Goal: Information Seeking & Learning: Check status

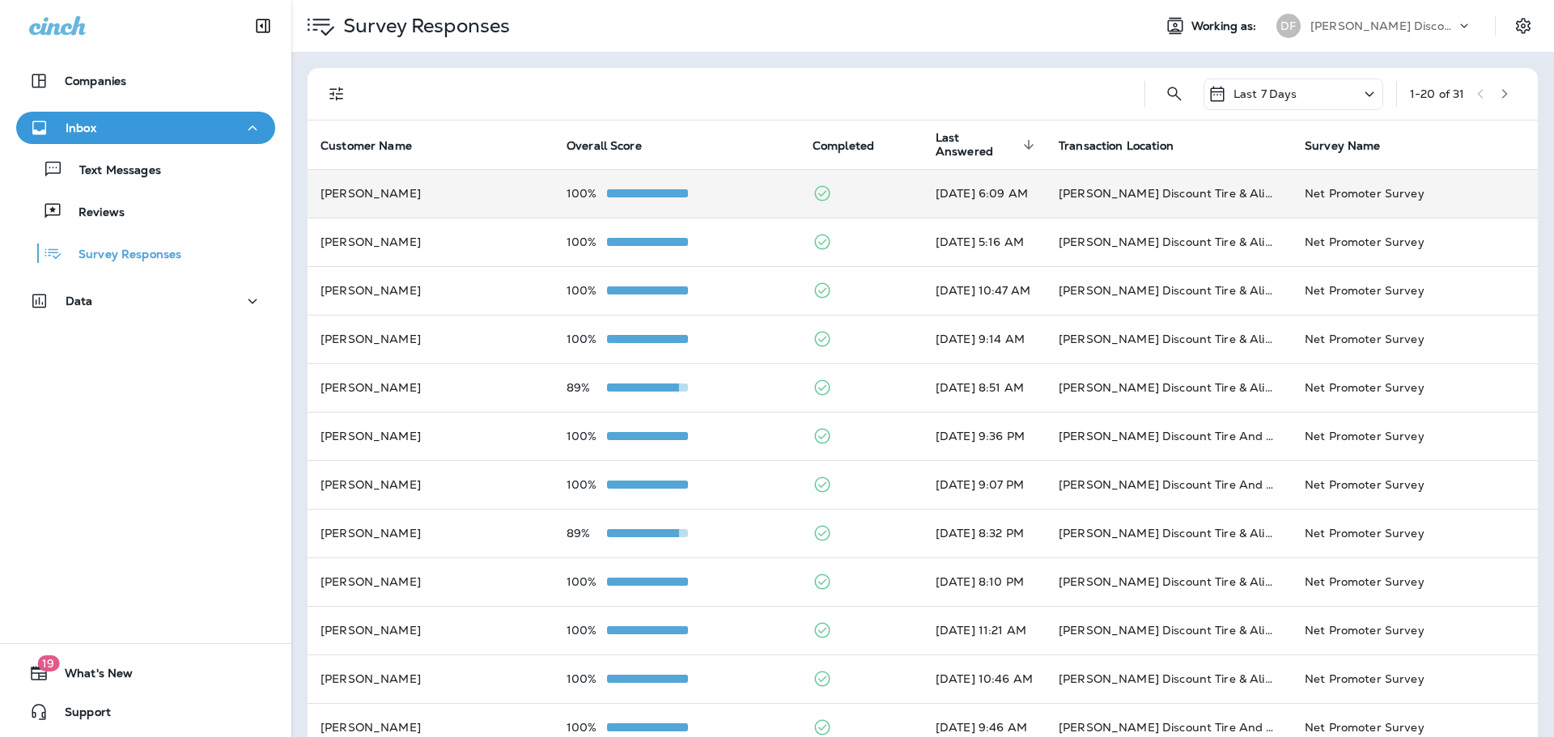
click at [647, 177] on td "100%" at bounding box center [677, 193] width 246 height 49
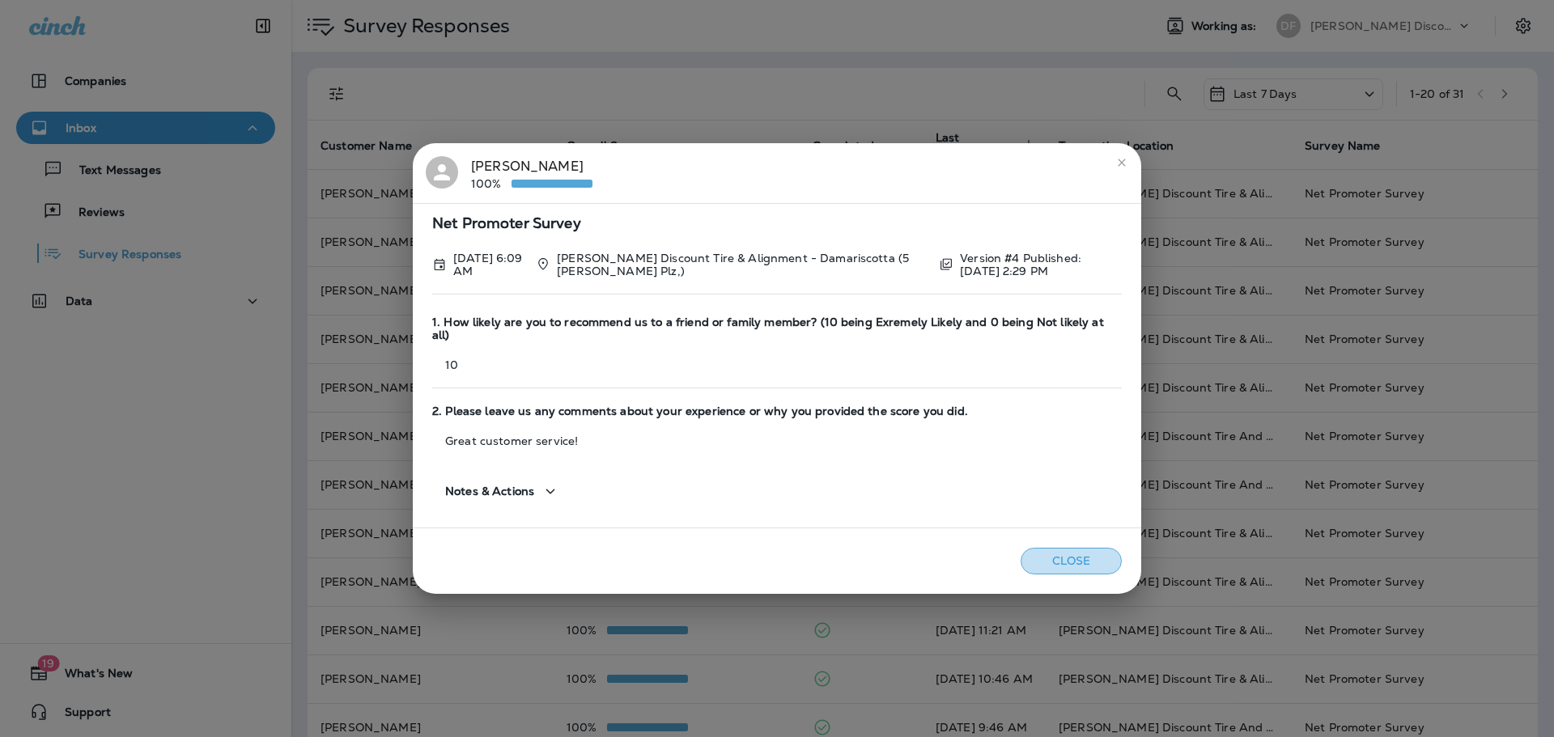
click at [1039, 548] on button "Close" at bounding box center [1071, 561] width 101 height 27
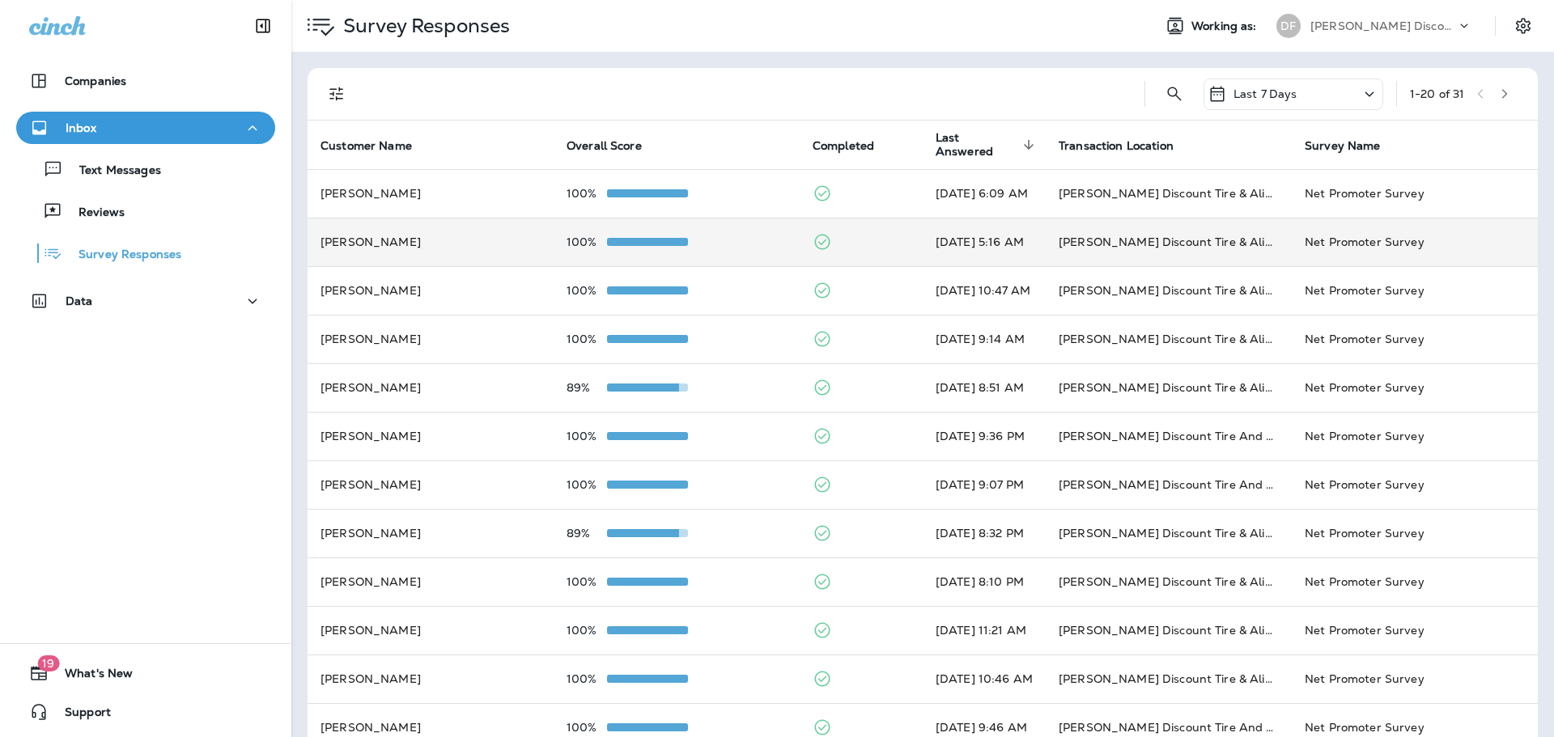
click at [630, 232] on td "100%" at bounding box center [677, 242] width 246 height 49
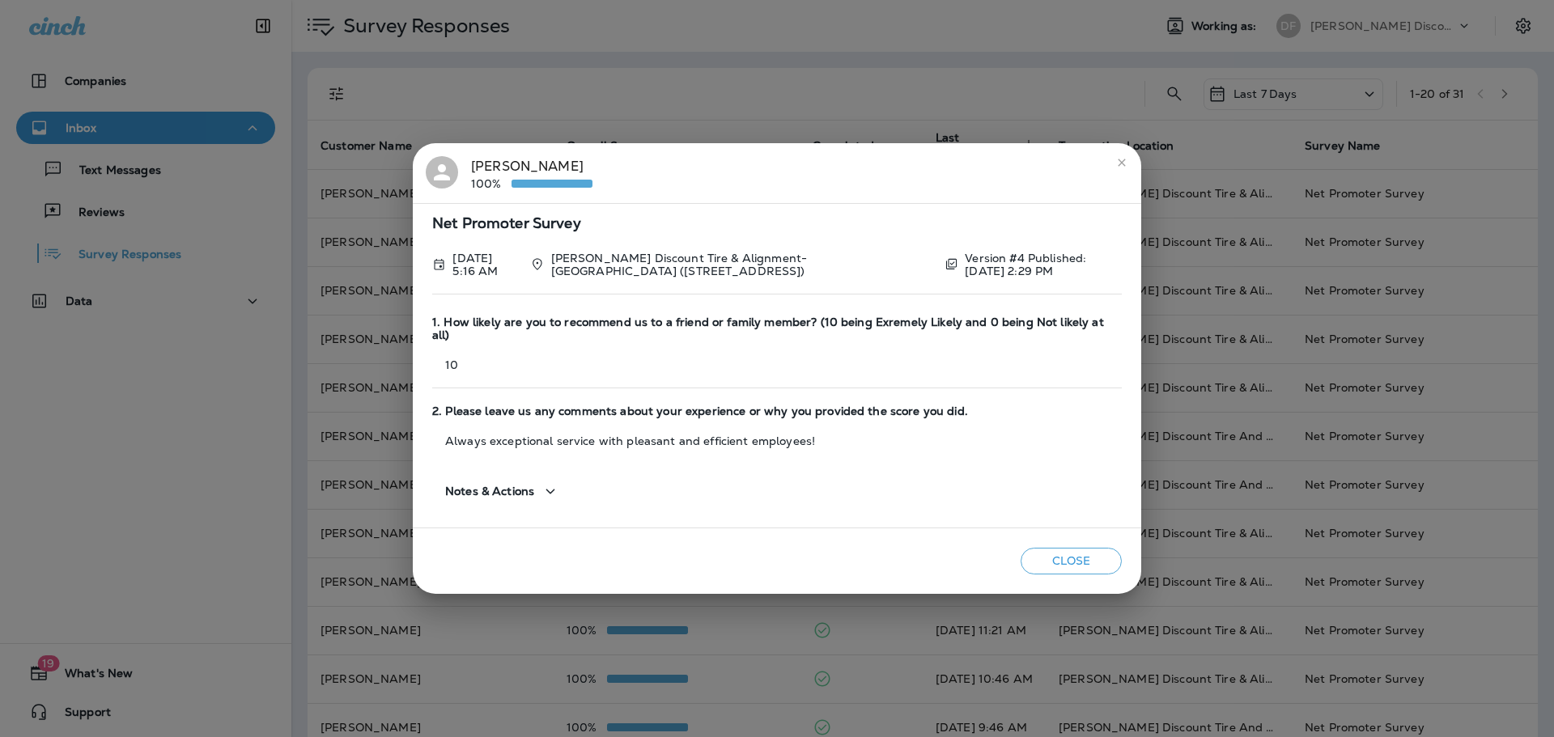
click at [1059, 557] on button "Close" at bounding box center [1071, 561] width 101 height 27
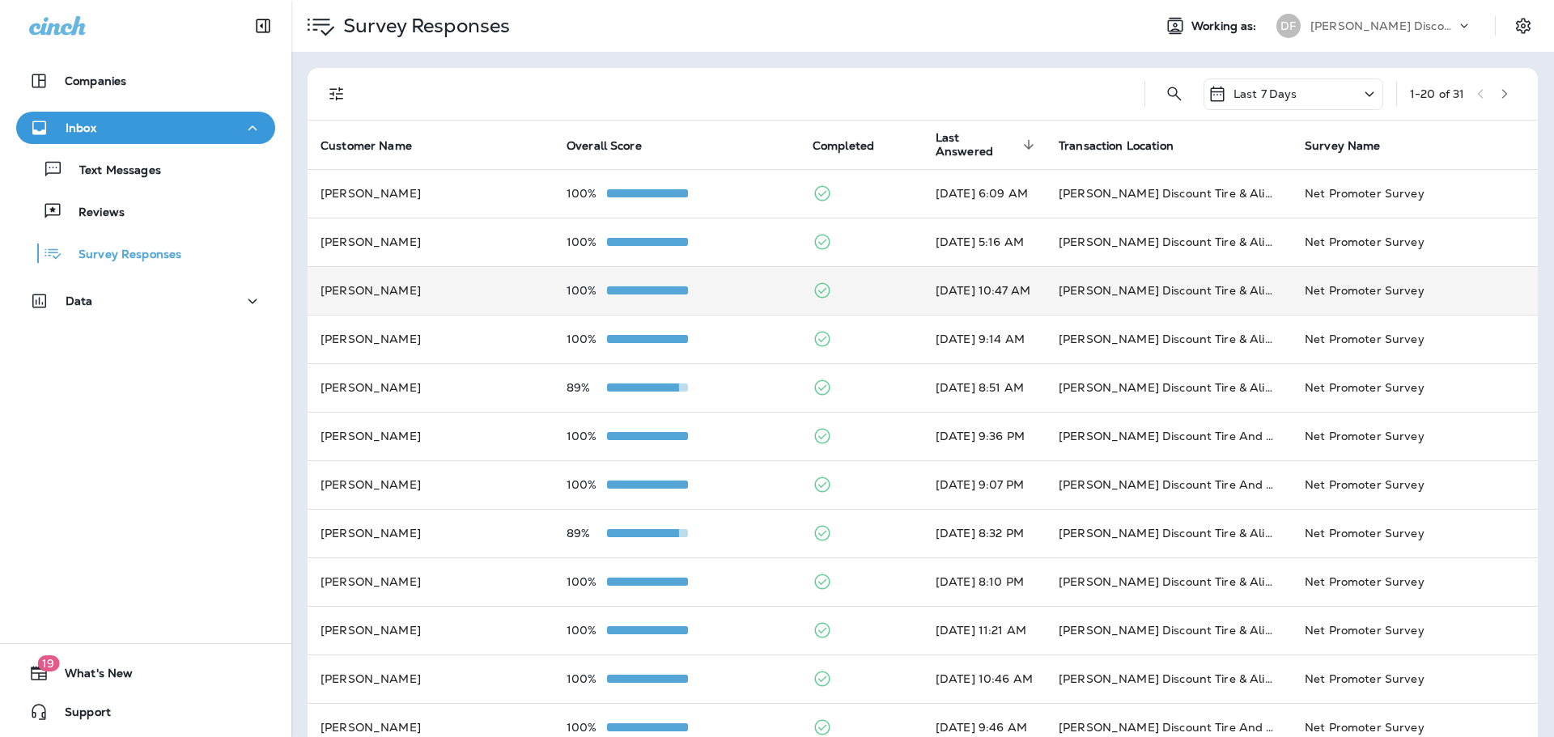
click at [625, 295] on div at bounding box center [647, 290] width 81 height 13
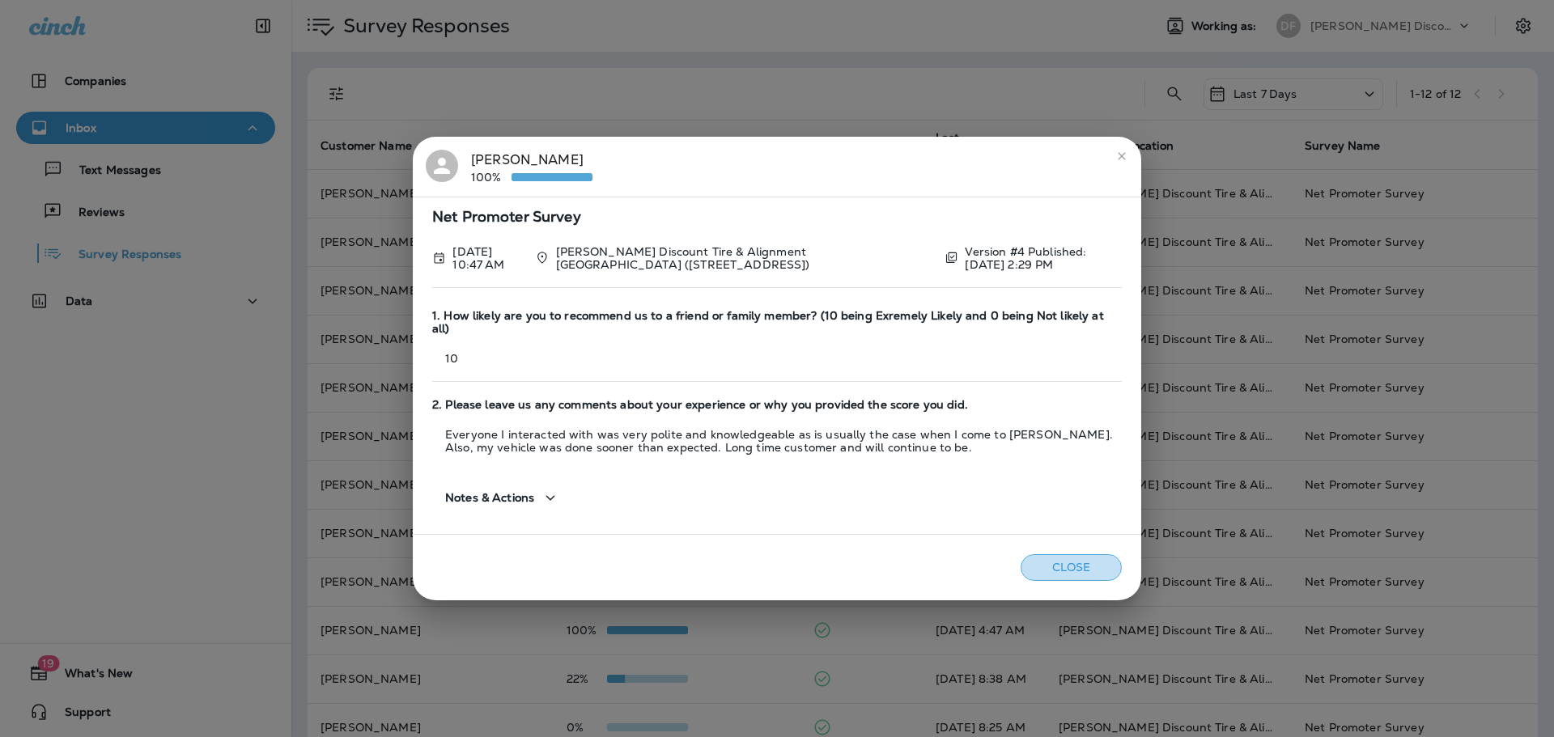
click at [1094, 567] on button "Close" at bounding box center [1071, 567] width 101 height 27
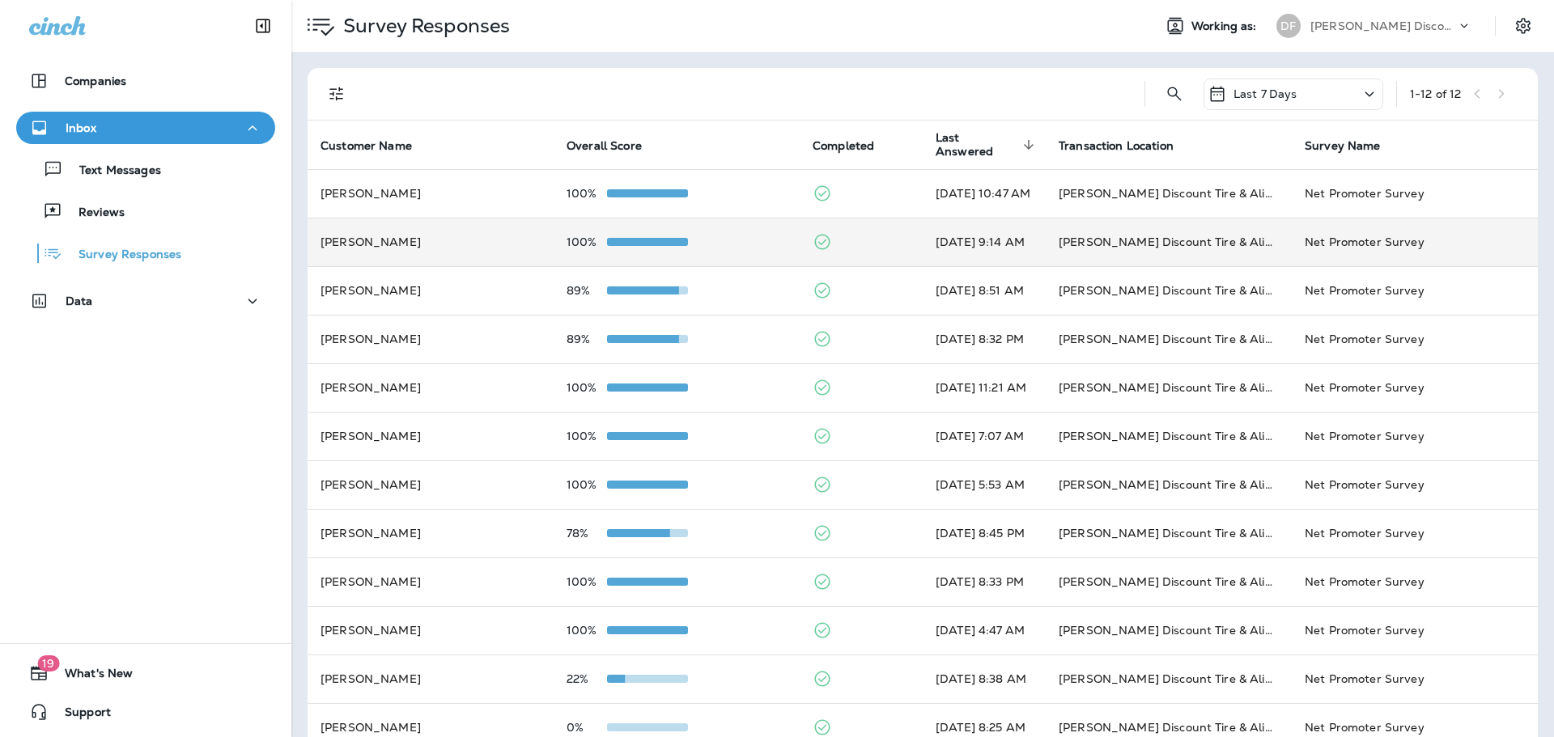
click at [641, 242] on span at bounding box center [647, 242] width 81 height 8
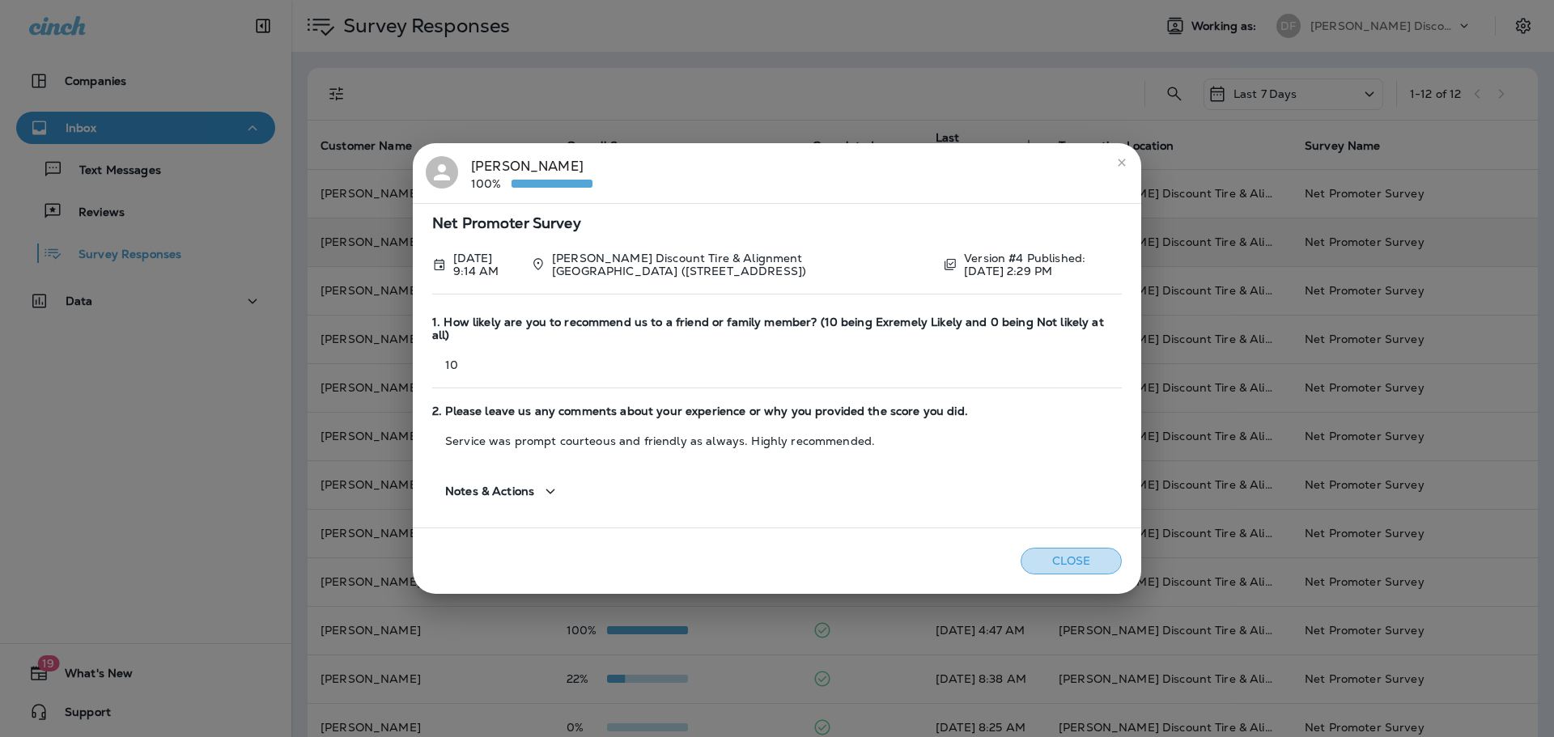
click at [1085, 548] on button "Close" at bounding box center [1071, 561] width 101 height 27
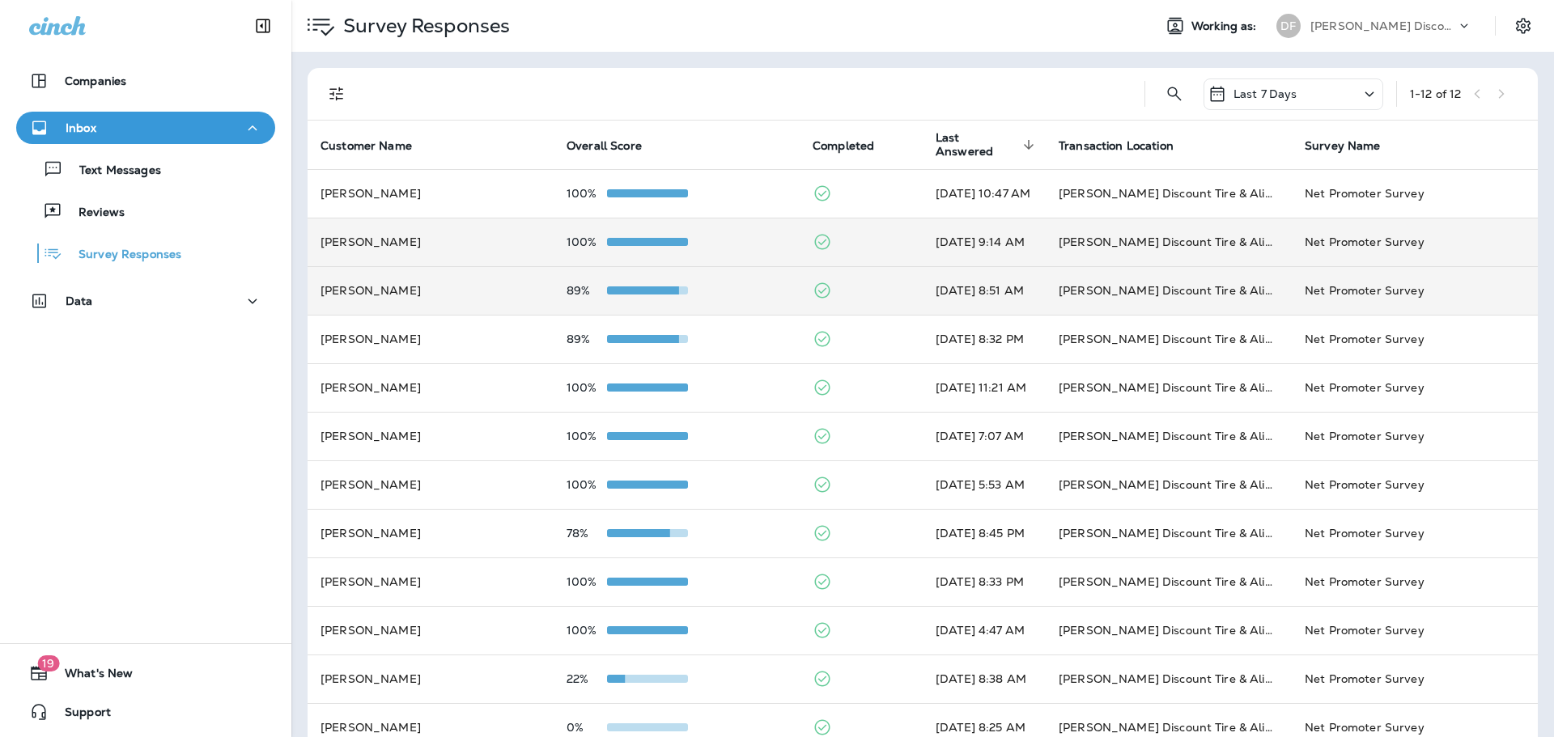
click at [613, 288] on span at bounding box center [638, 291] width 81 height 8
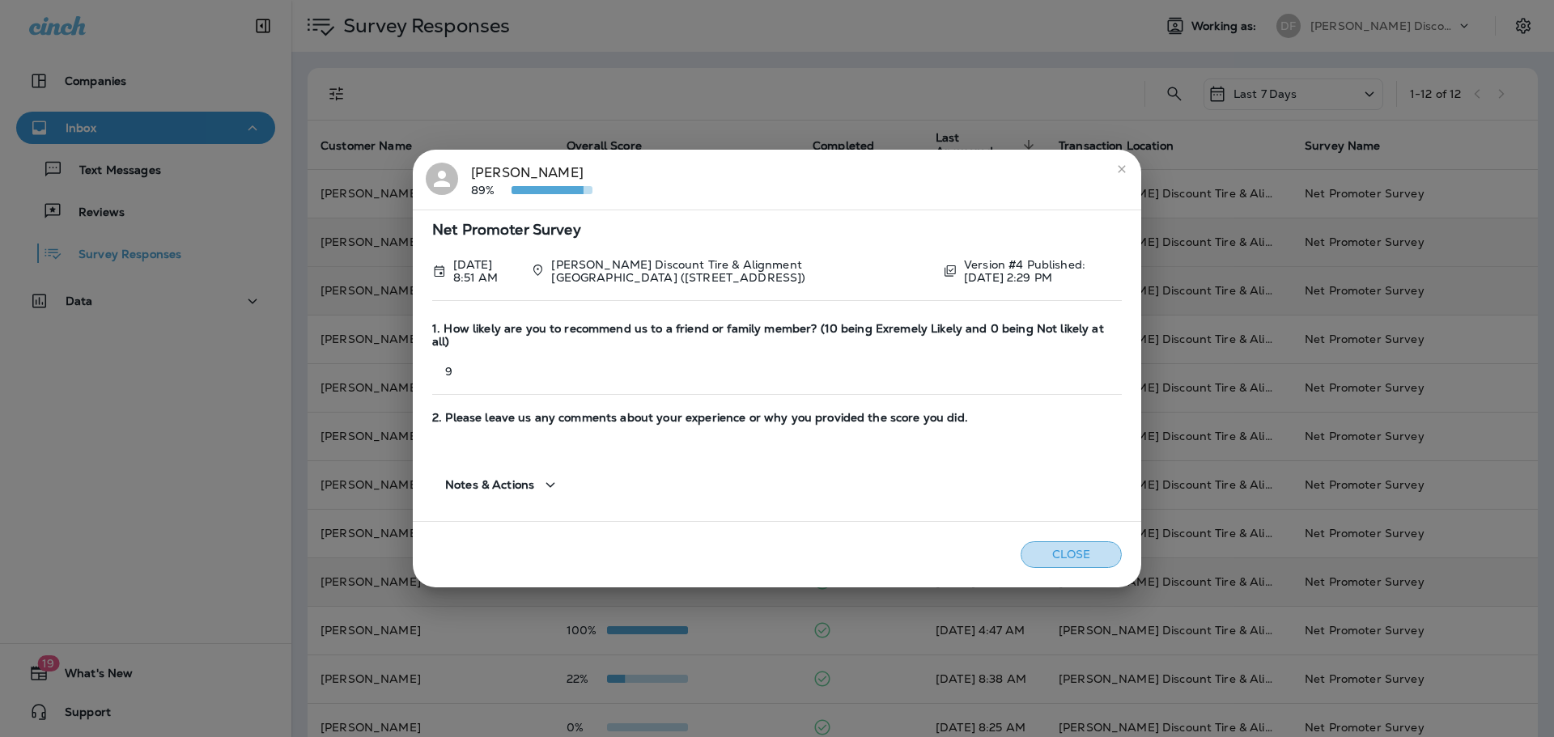
click at [1057, 558] on button "Close" at bounding box center [1071, 554] width 101 height 27
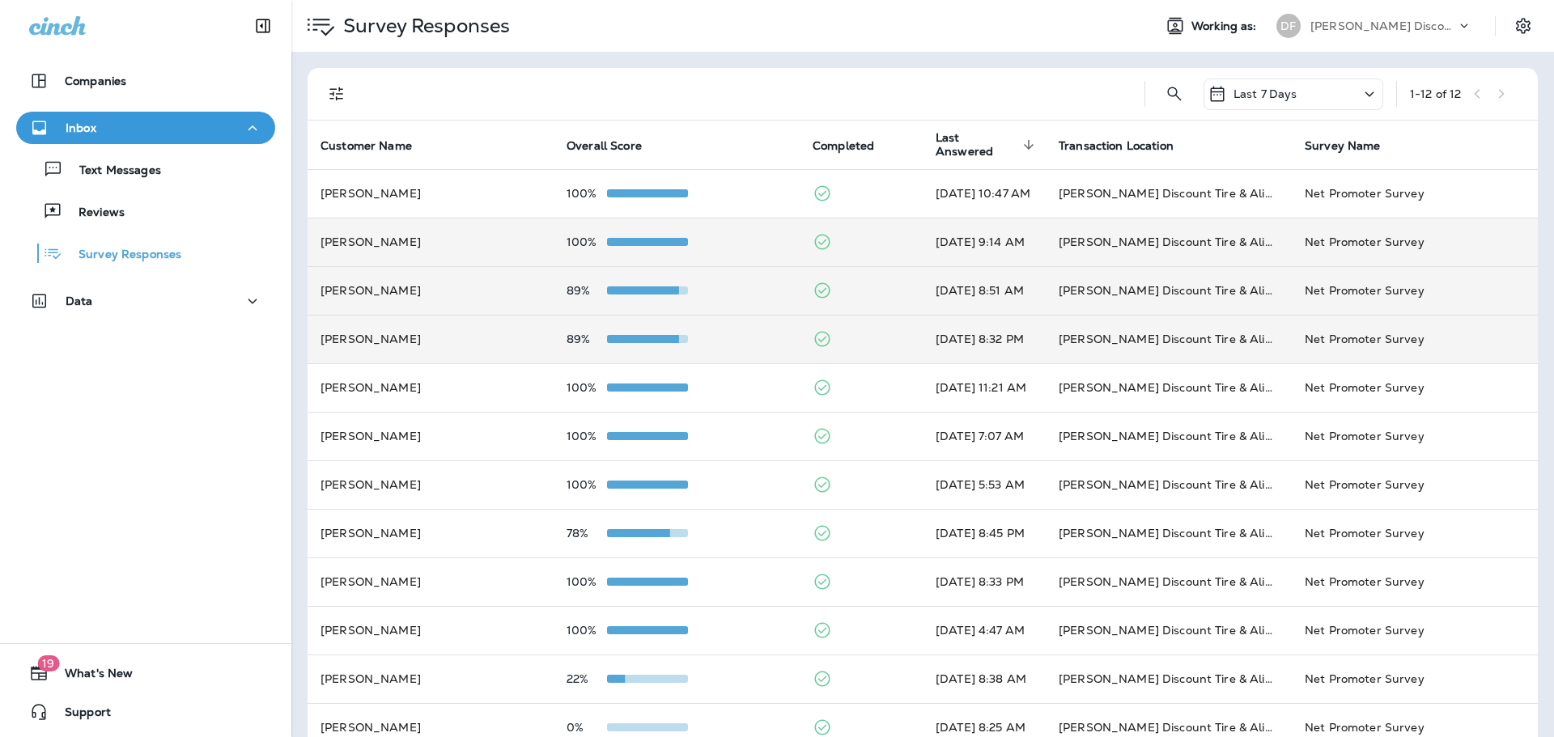
click at [618, 340] on span at bounding box center [638, 339] width 81 height 8
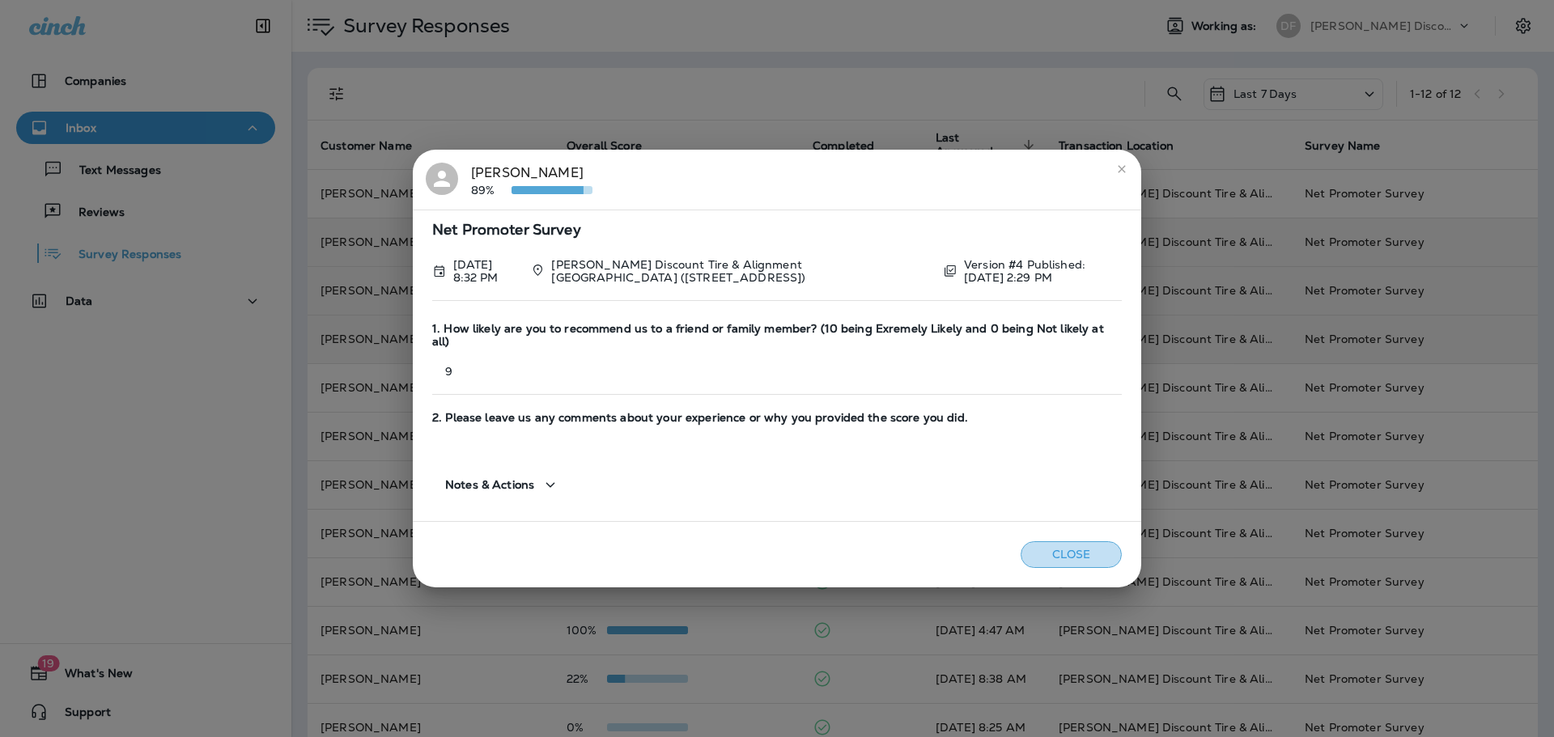
click at [1038, 554] on button "Close" at bounding box center [1071, 554] width 101 height 27
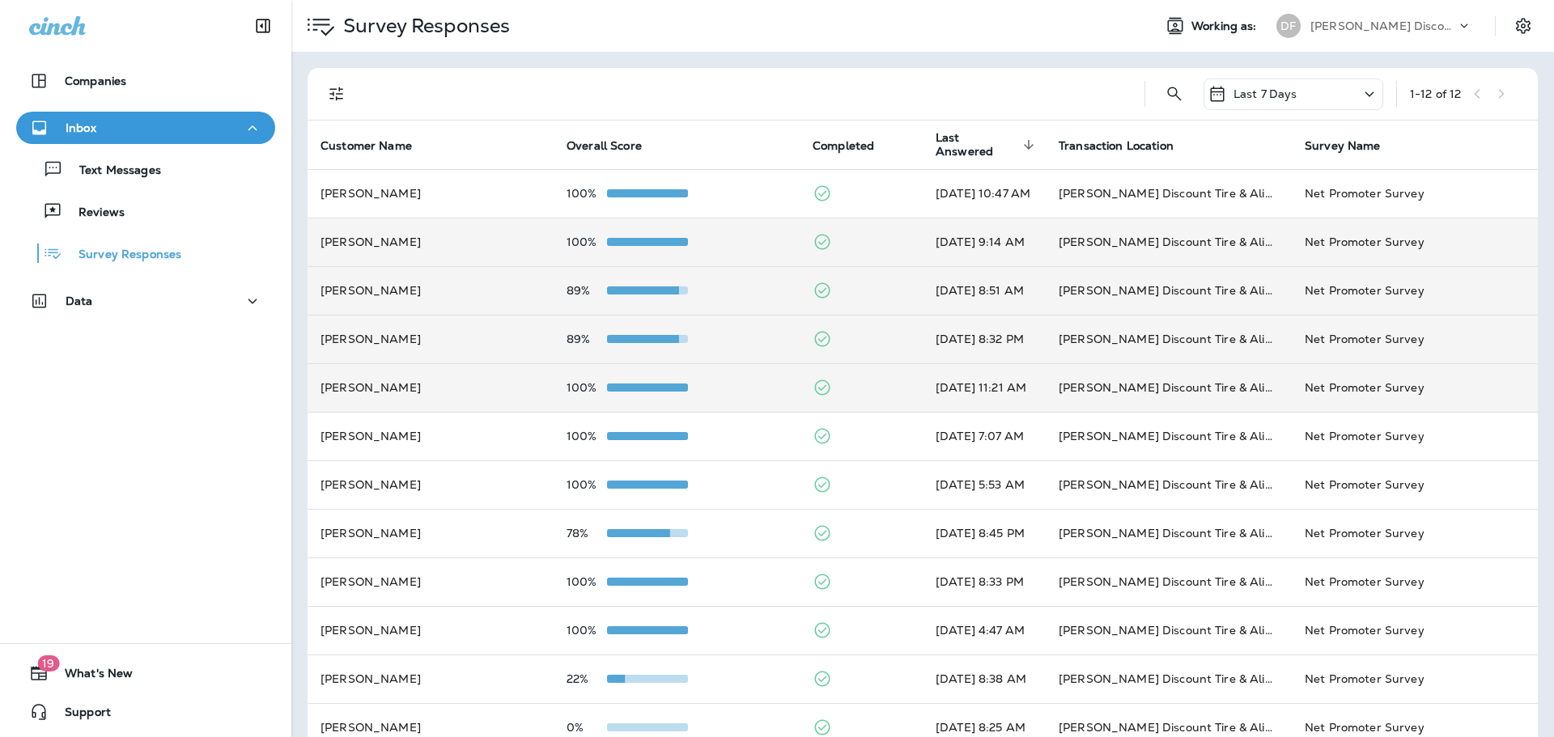
click at [664, 393] on div at bounding box center [647, 387] width 81 height 13
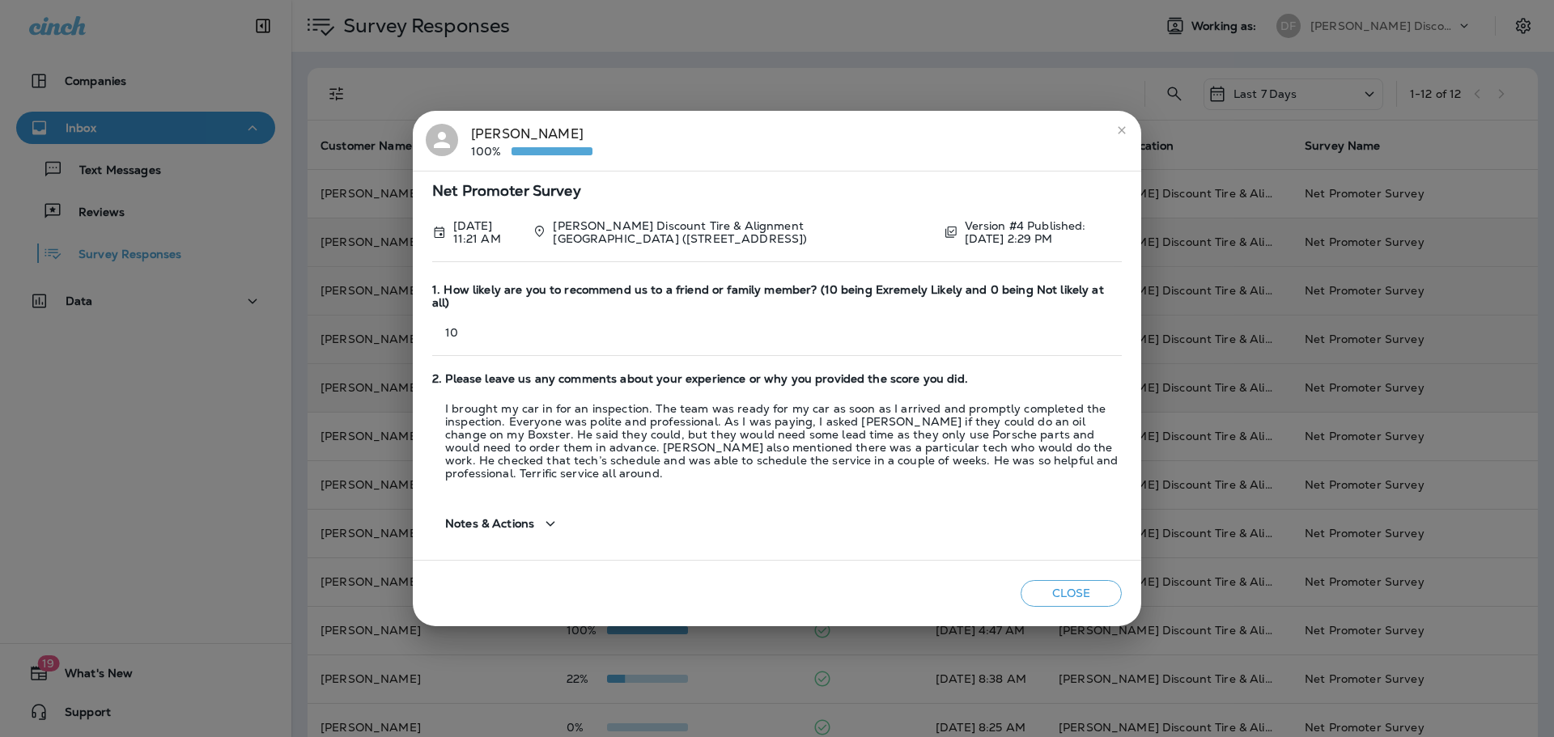
click at [1059, 580] on button "Close" at bounding box center [1071, 593] width 101 height 27
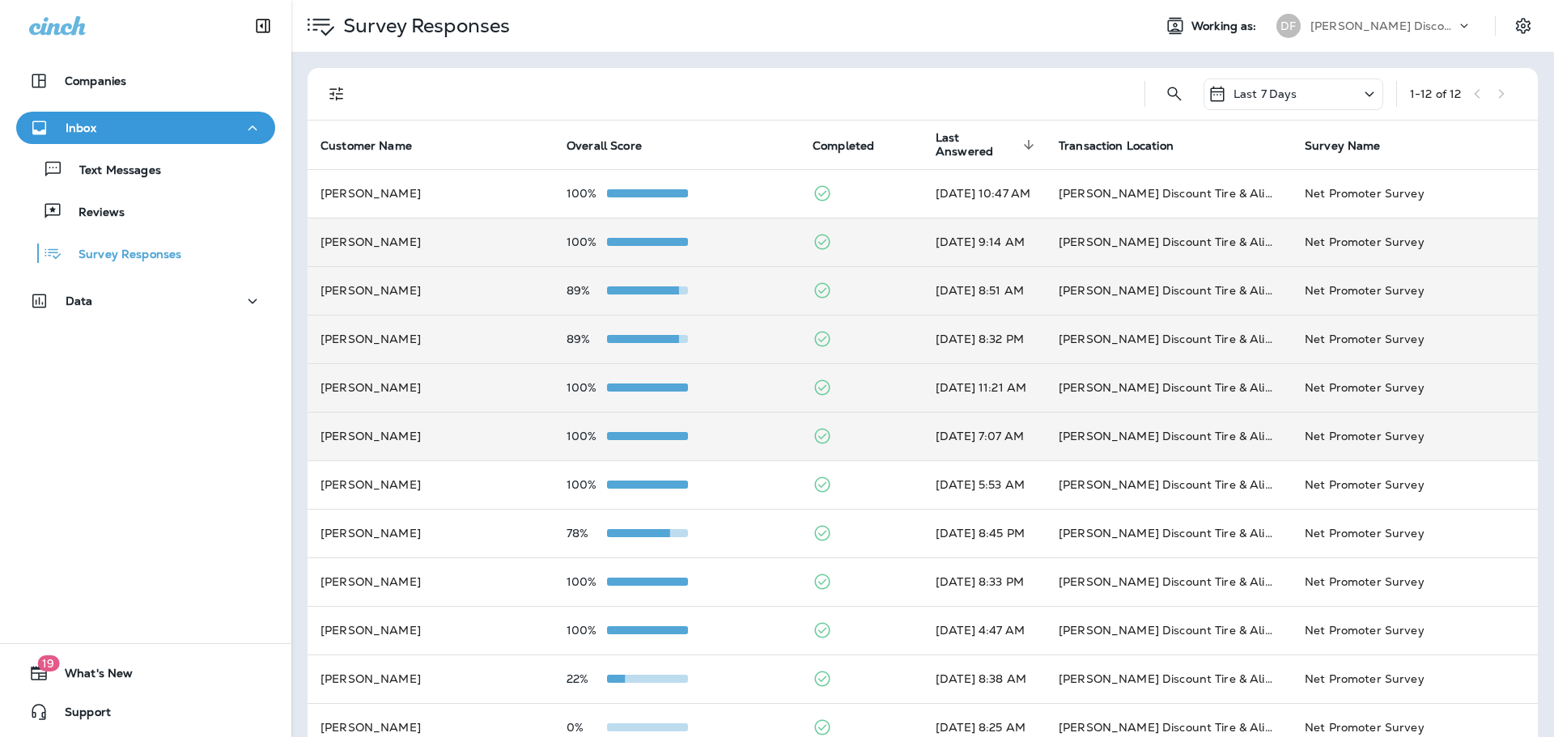
click at [631, 433] on span at bounding box center [647, 436] width 81 height 8
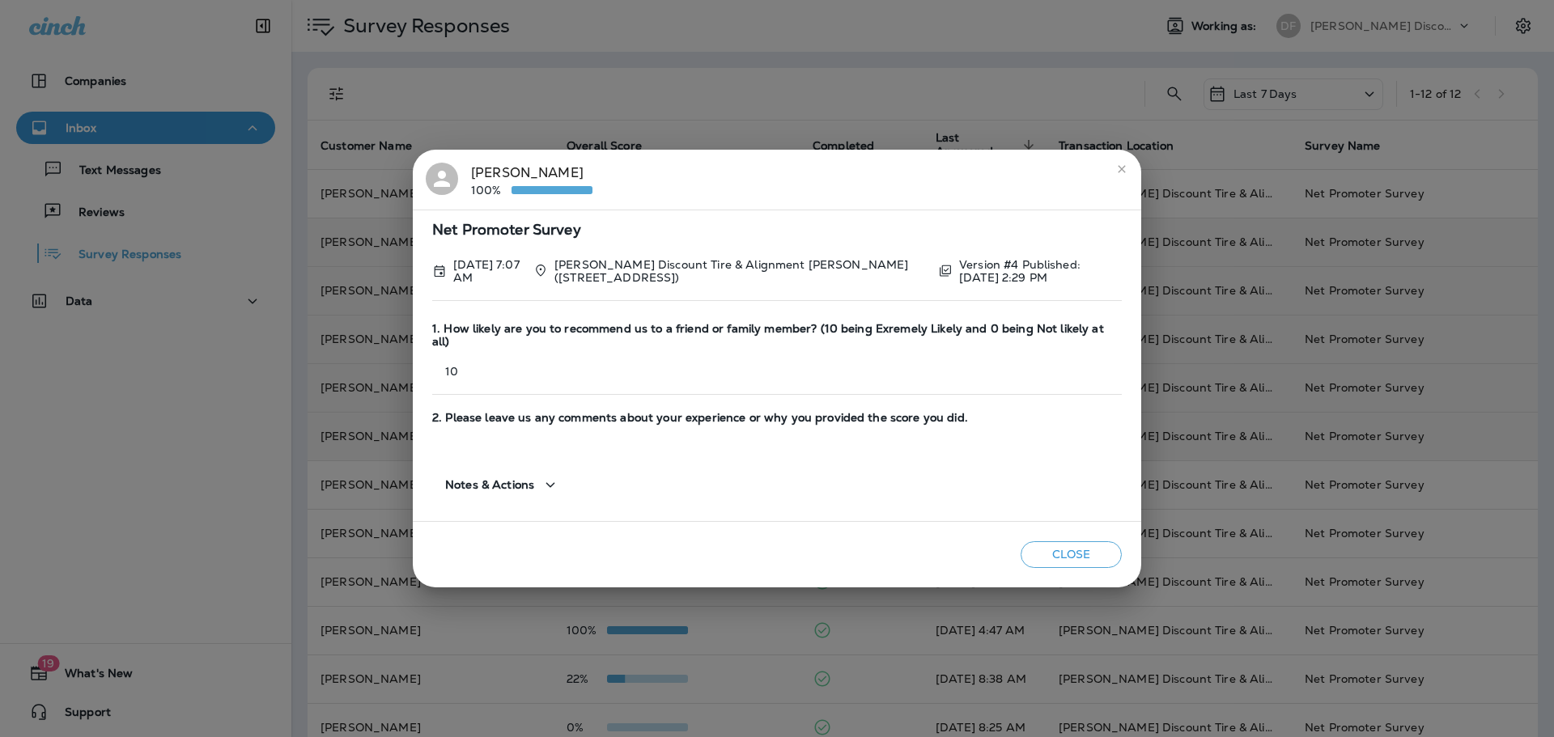
click at [1048, 541] on button "Close" at bounding box center [1071, 554] width 101 height 27
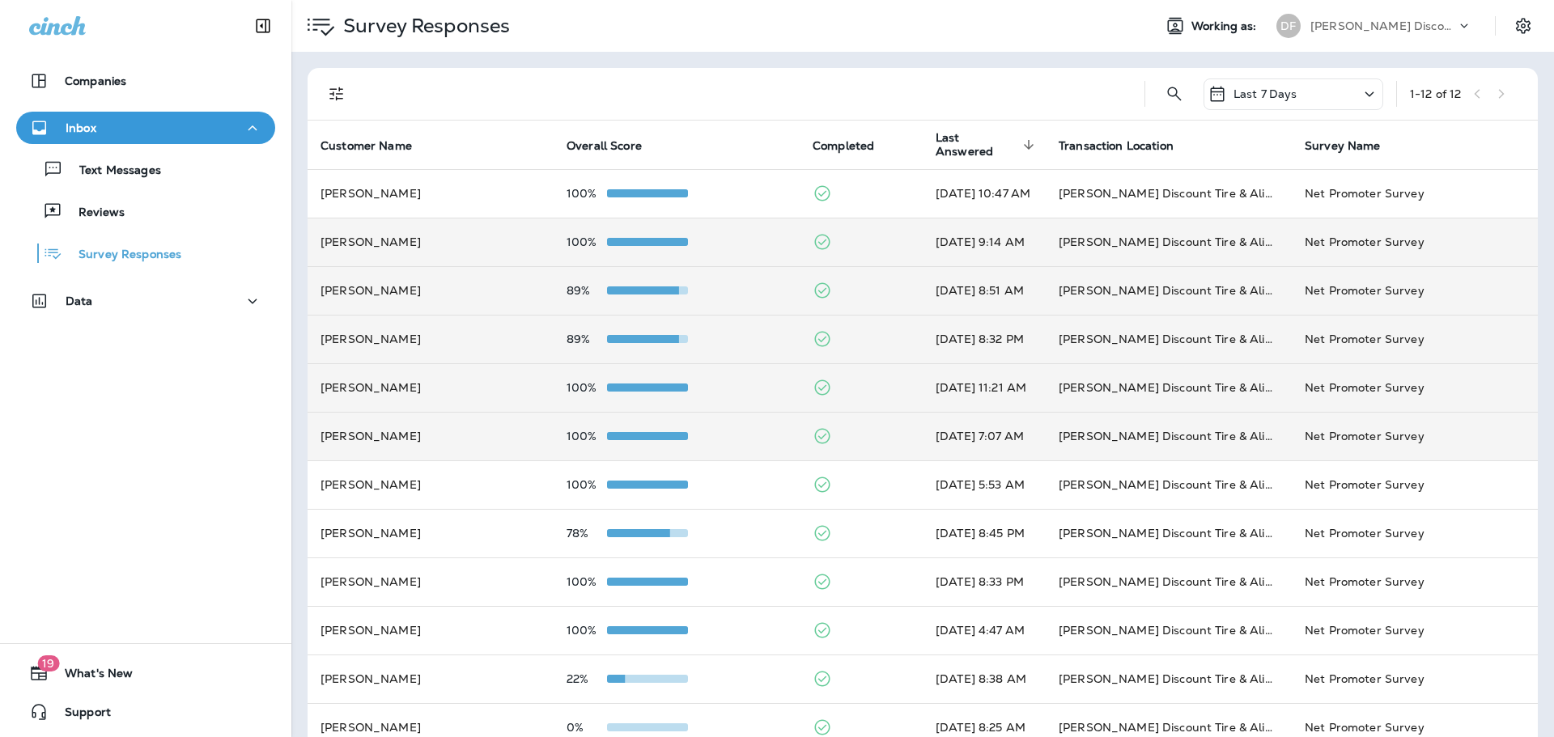
click at [640, 439] on span at bounding box center [647, 436] width 81 height 8
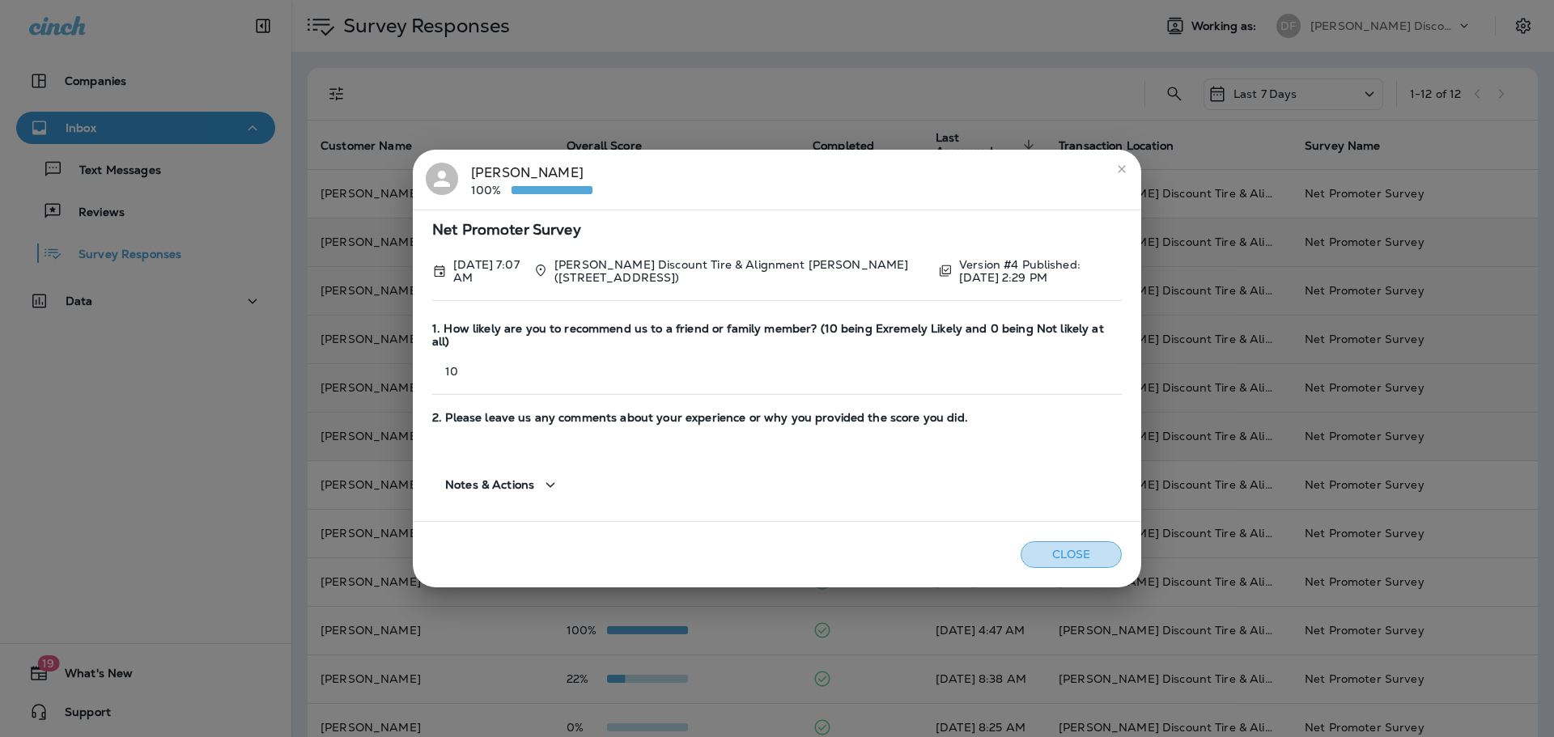
click at [1055, 549] on button "Close" at bounding box center [1071, 554] width 101 height 27
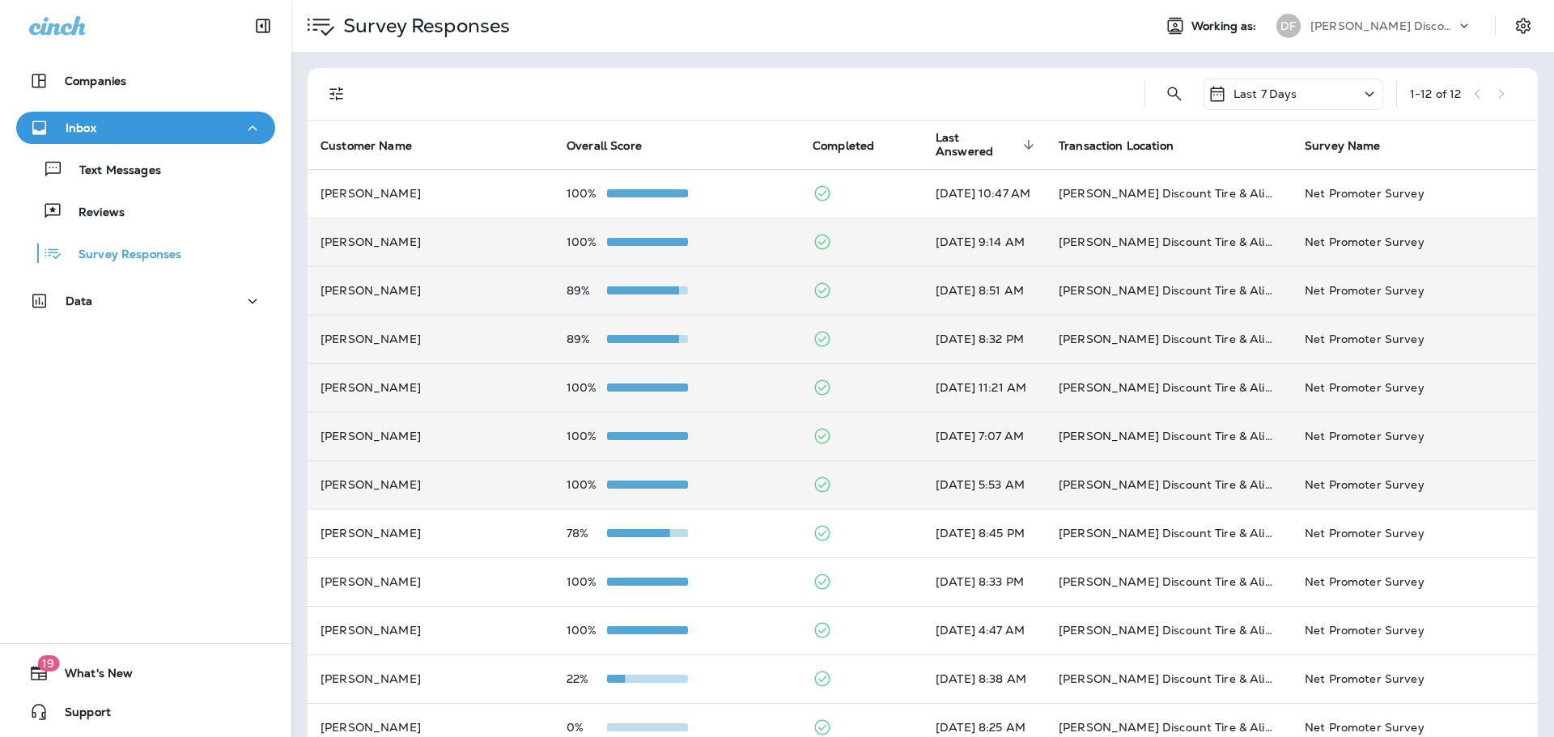
click at [651, 483] on span at bounding box center [647, 485] width 81 height 8
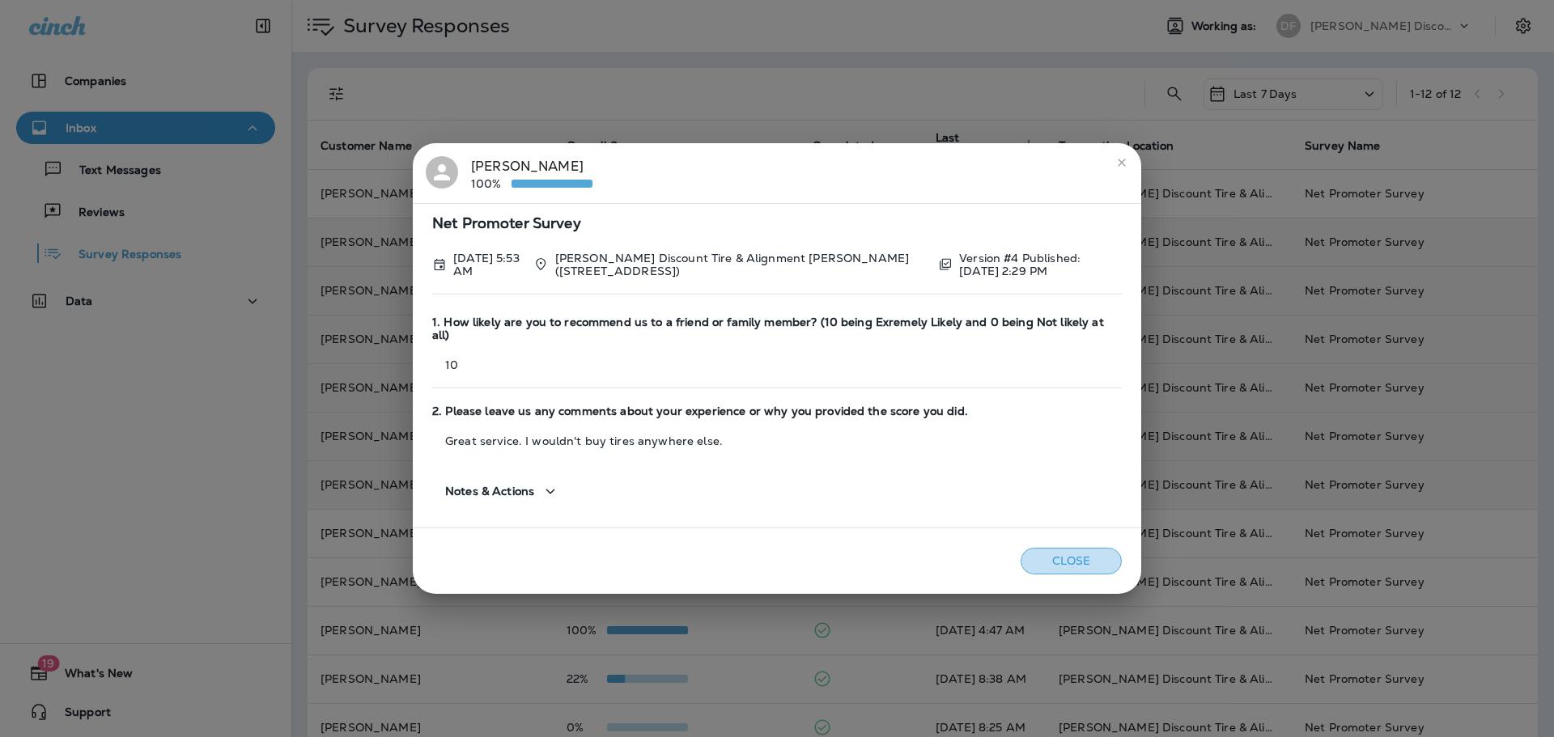
click at [1043, 550] on button "Close" at bounding box center [1071, 561] width 101 height 27
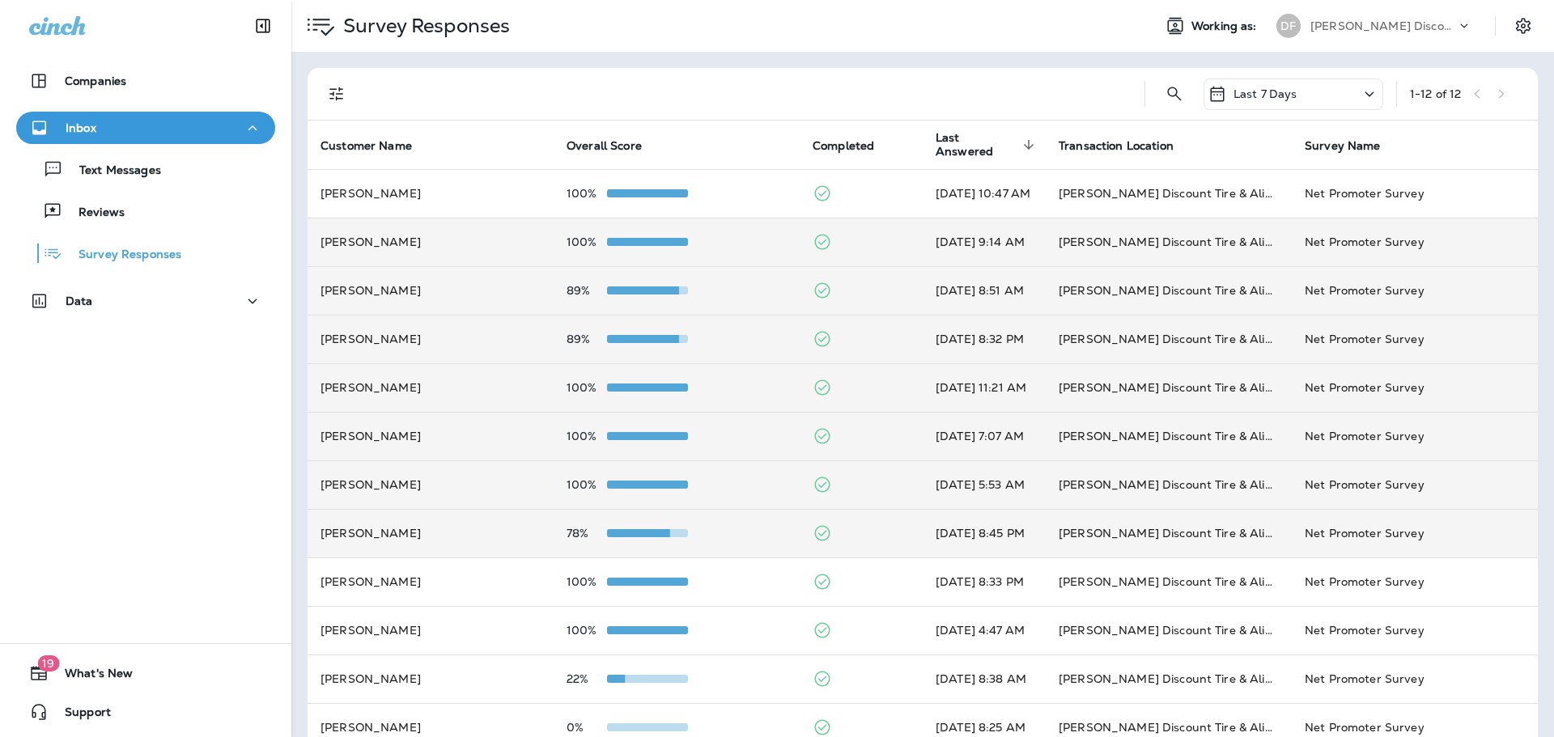
click at [621, 536] on span at bounding box center [629, 533] width 81 height 8
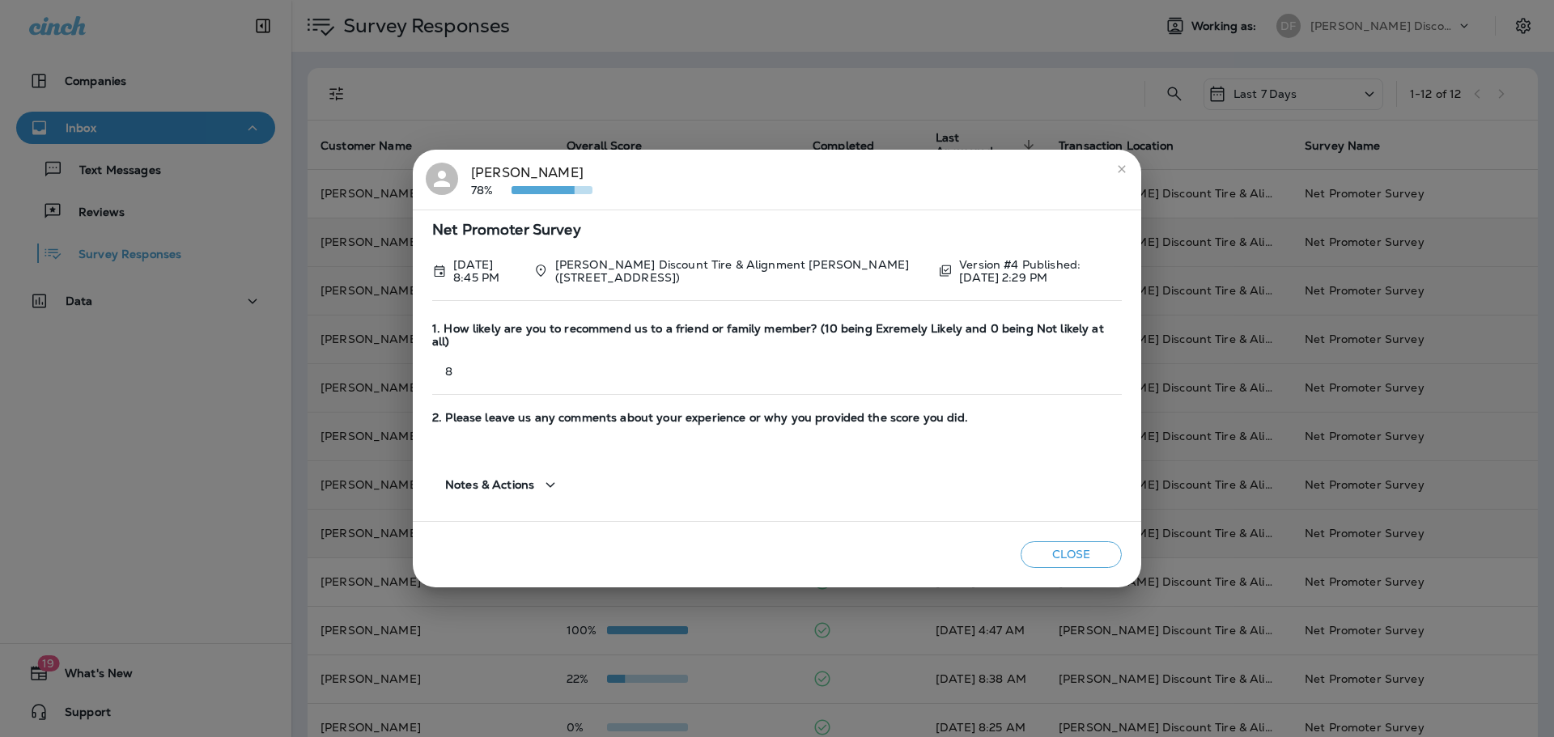
click at [1042, 541] on button "Close" at bounding box center [1071, 554] width 101 height 27
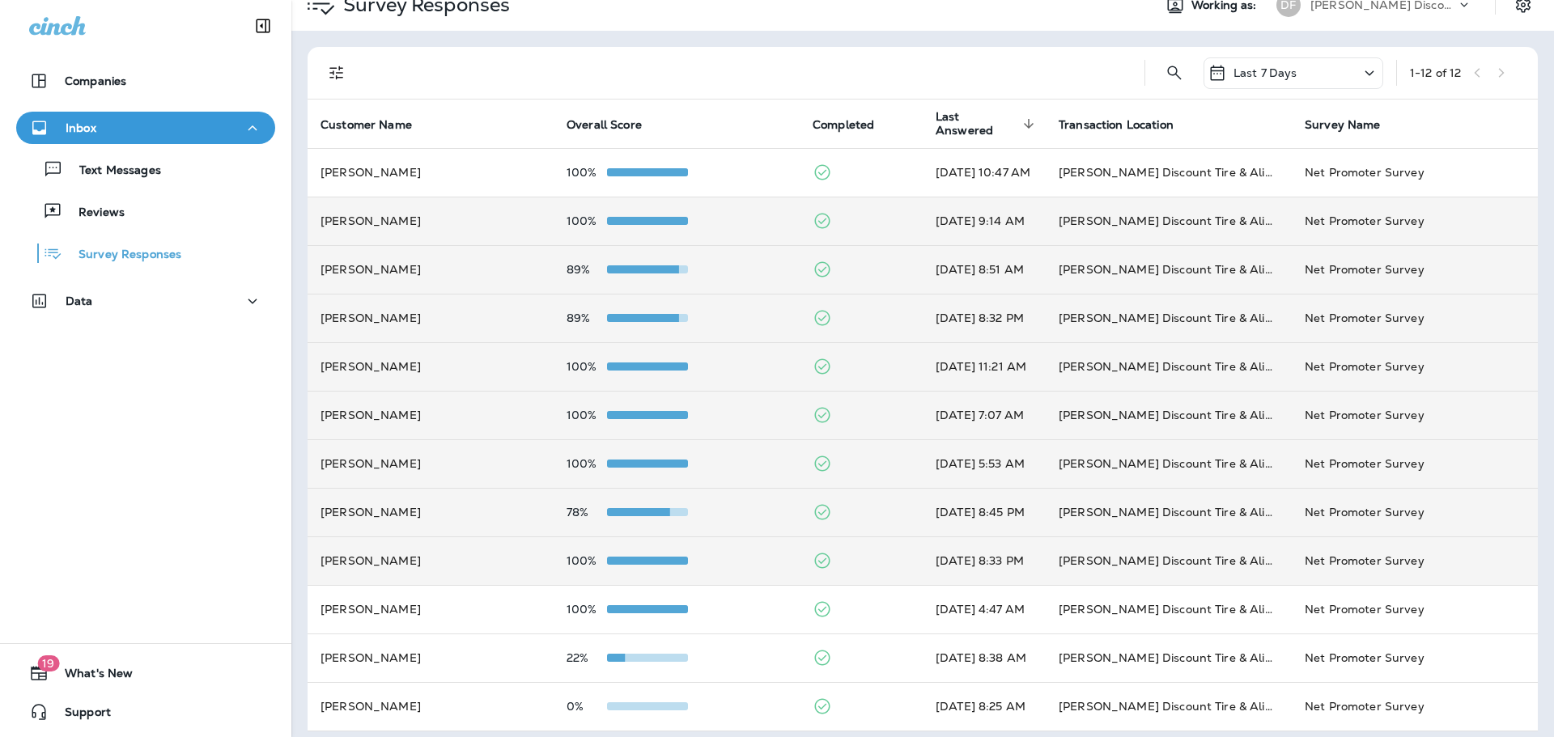
scroll to position [32, 0]
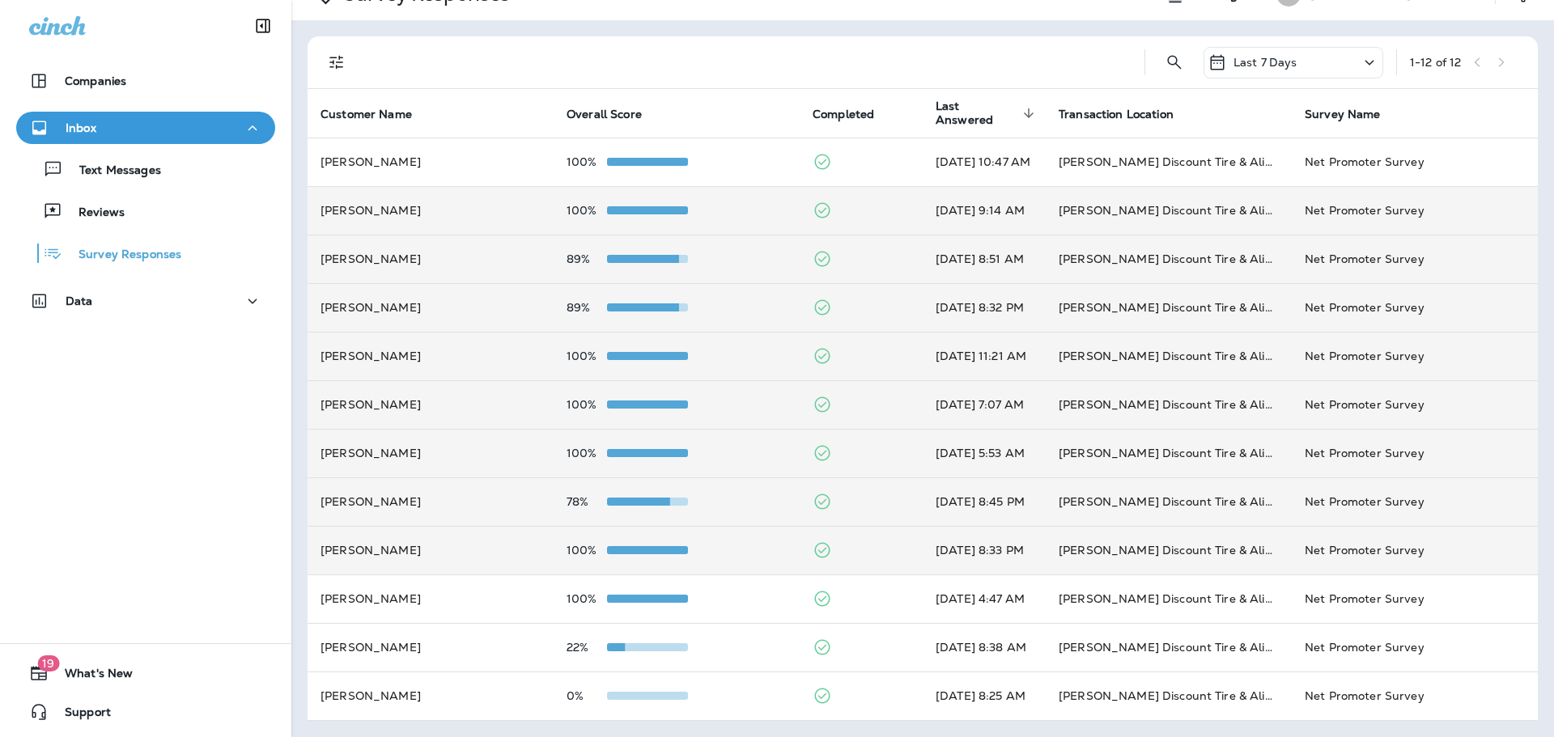
click at [627, 554] on div at bounding box center [647, 550] width 81 height 13
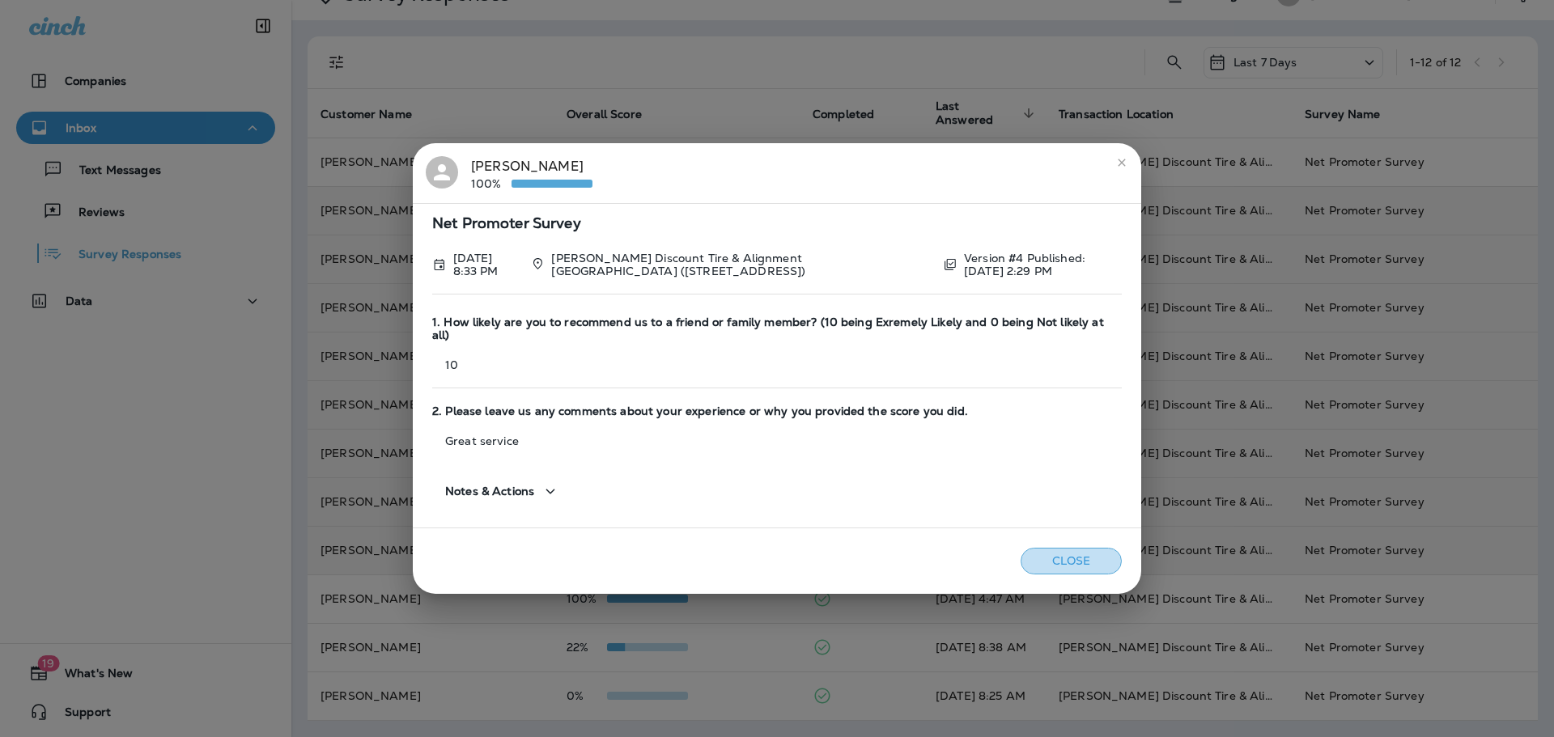
click at [1045, 554] on button "Close" at bounding box center [1071, 561] width 101 height 27
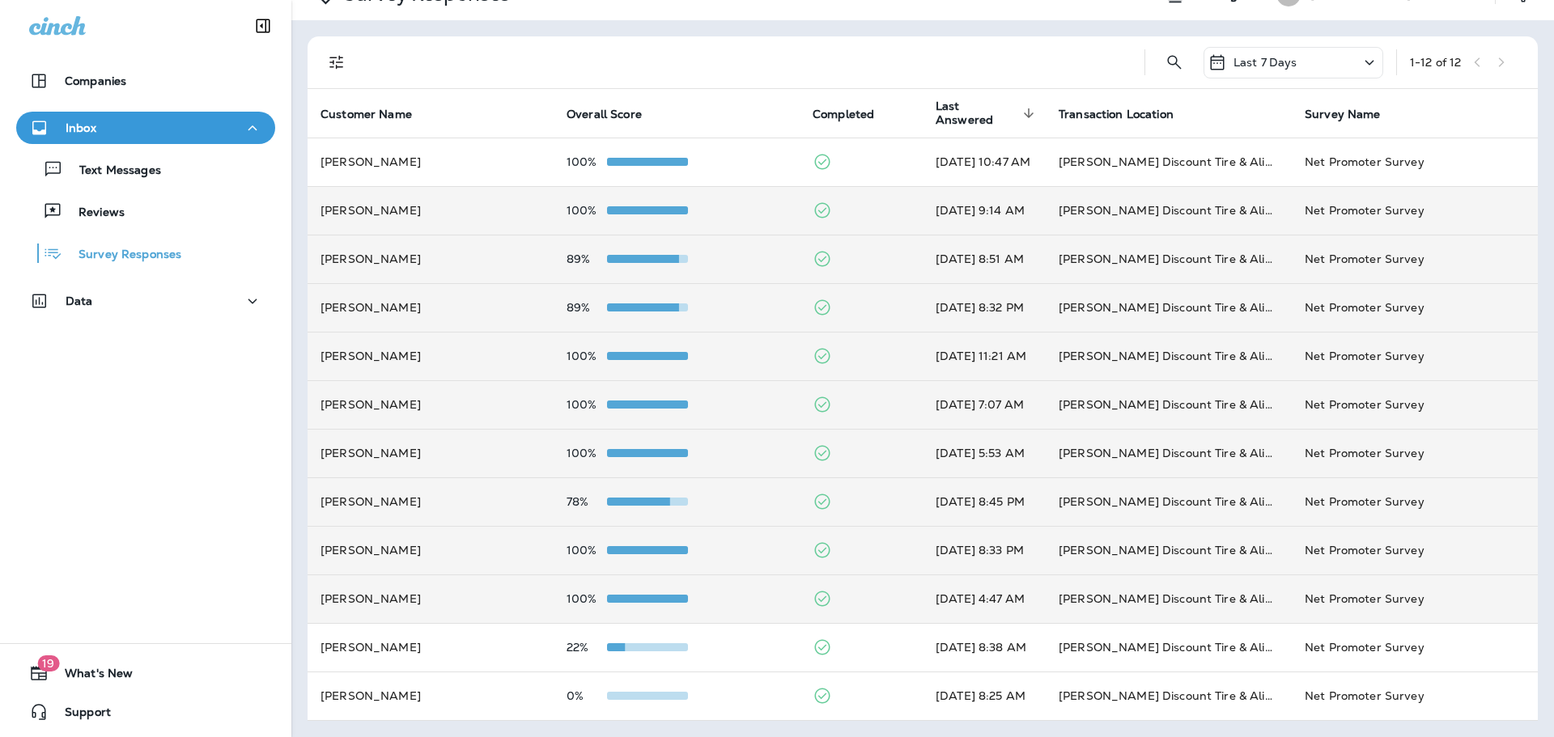
click at [669, 593] on div at bounding box center [647, 598] width 81 height 13
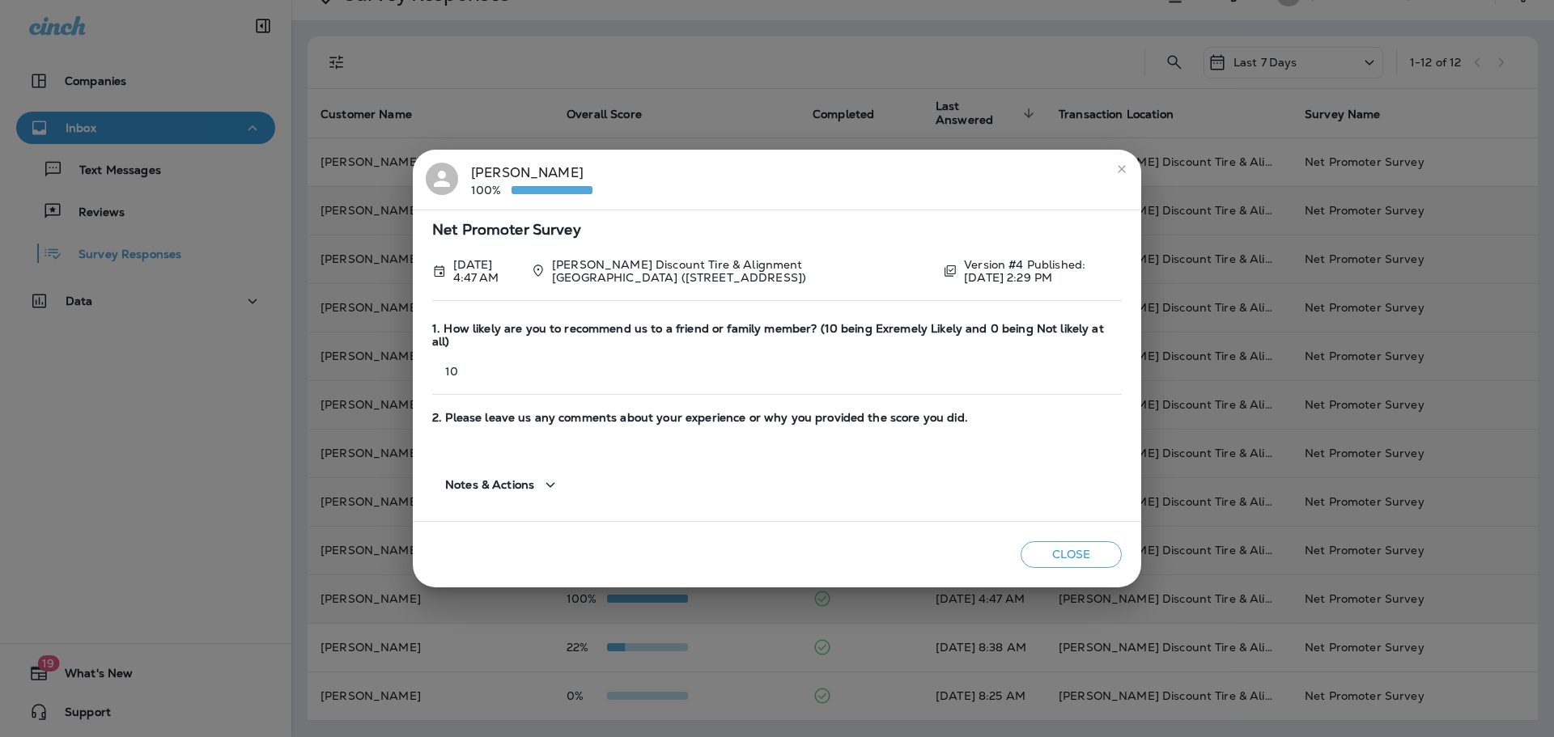
click at [1053, 553] on button "Close" at bounding box center [1071, 554] width 101 height 27
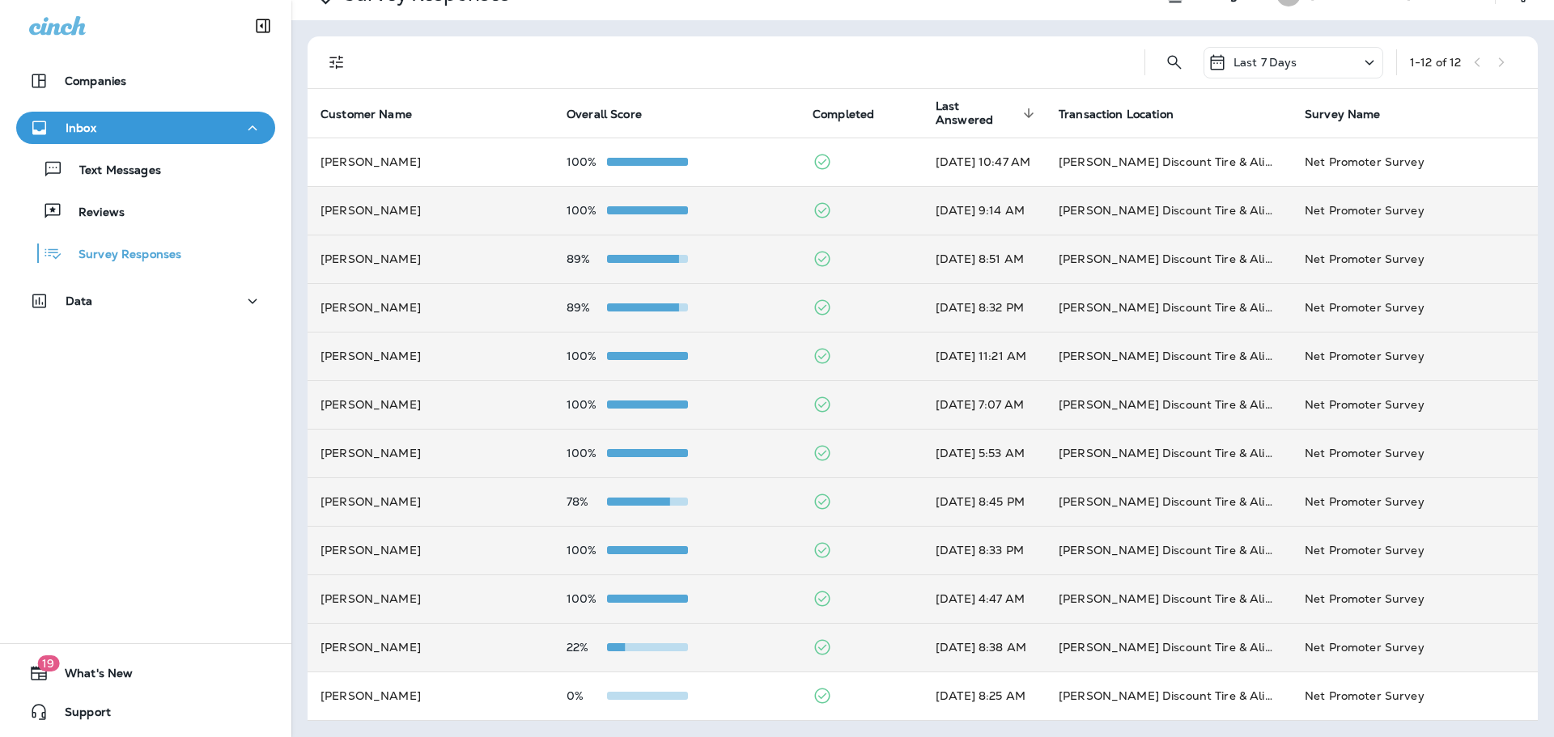
click at [605, 648] on span at bounding box center [584, 647] width 81 height 8
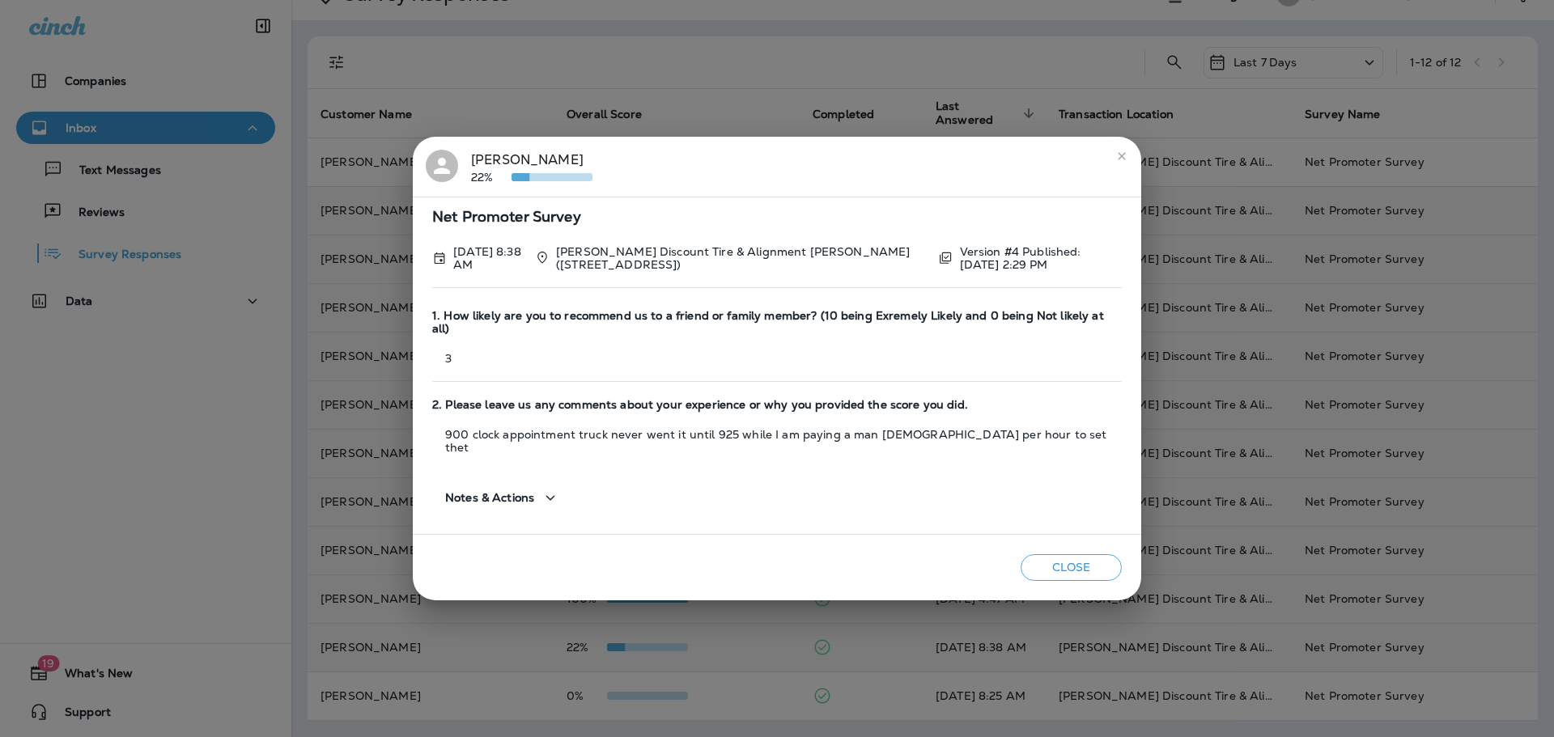
click at [1052, 554] on button "Close" at bounding box center [1071, 567] width 101 height 27
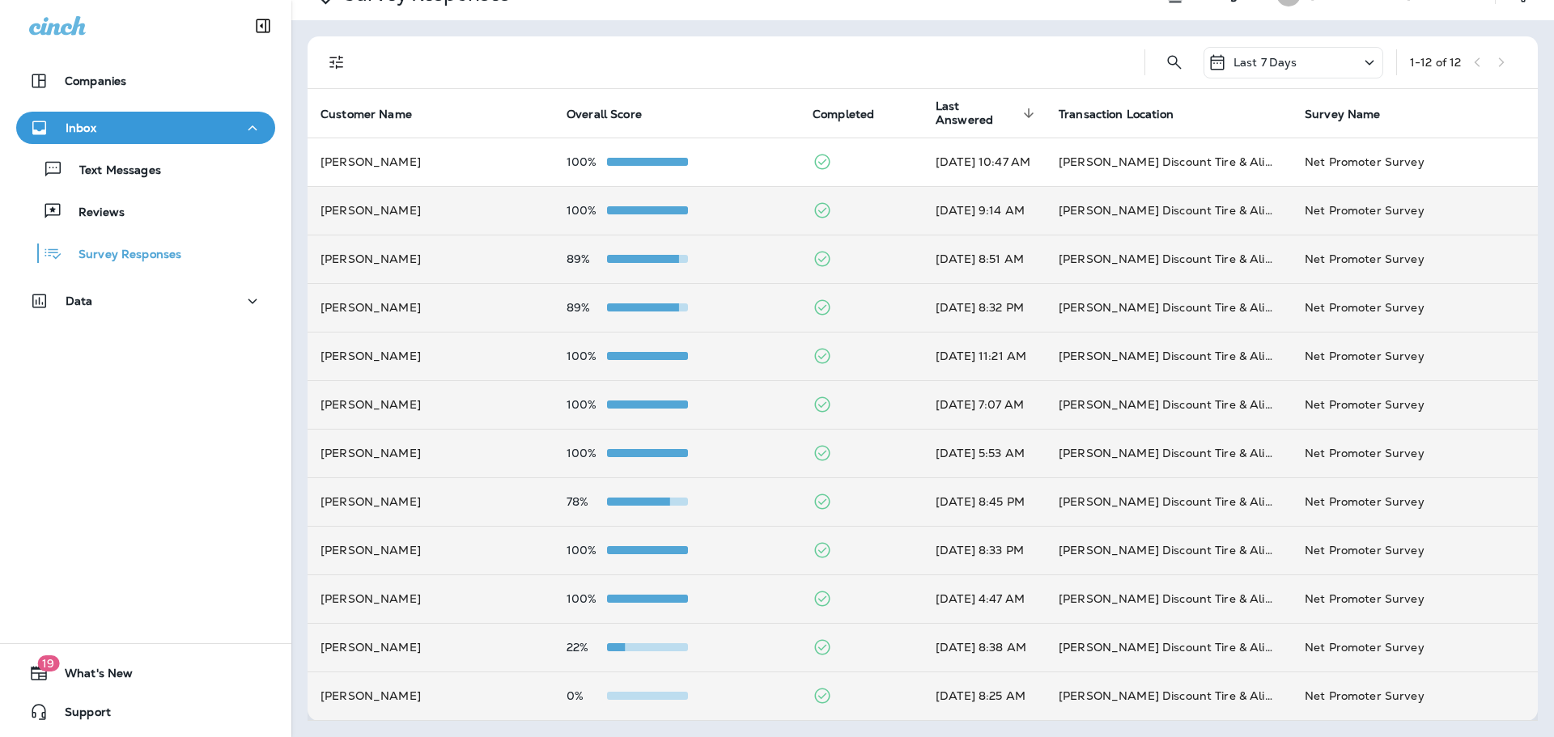
click at [673, 696] on span at bounding box center [647, 696] width 81 height 8
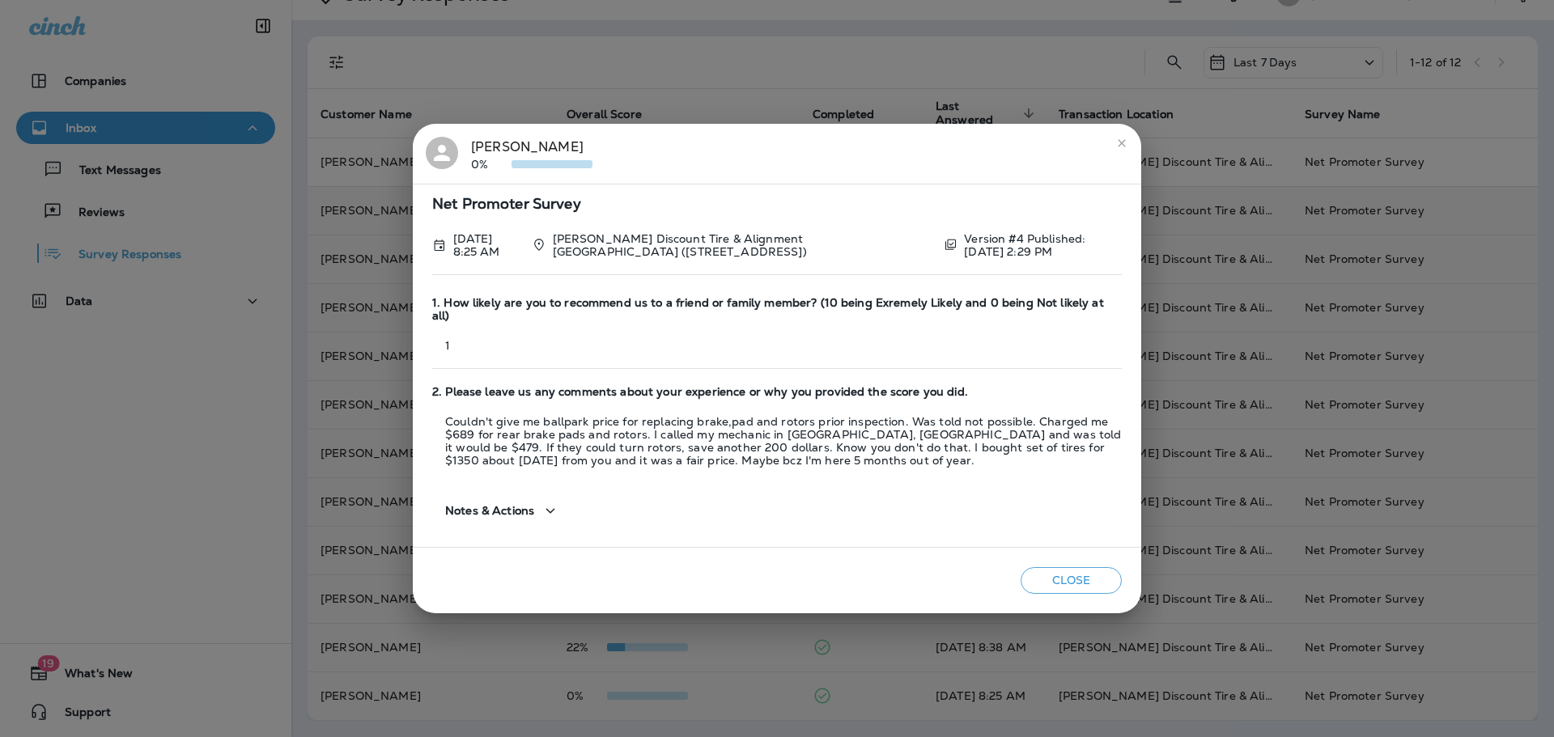
click at [1070, 567] on button "Close" at bounding box center [1071, 580] width 101 height 27
